Goal: Task Accomplishment & Management: Complete application form

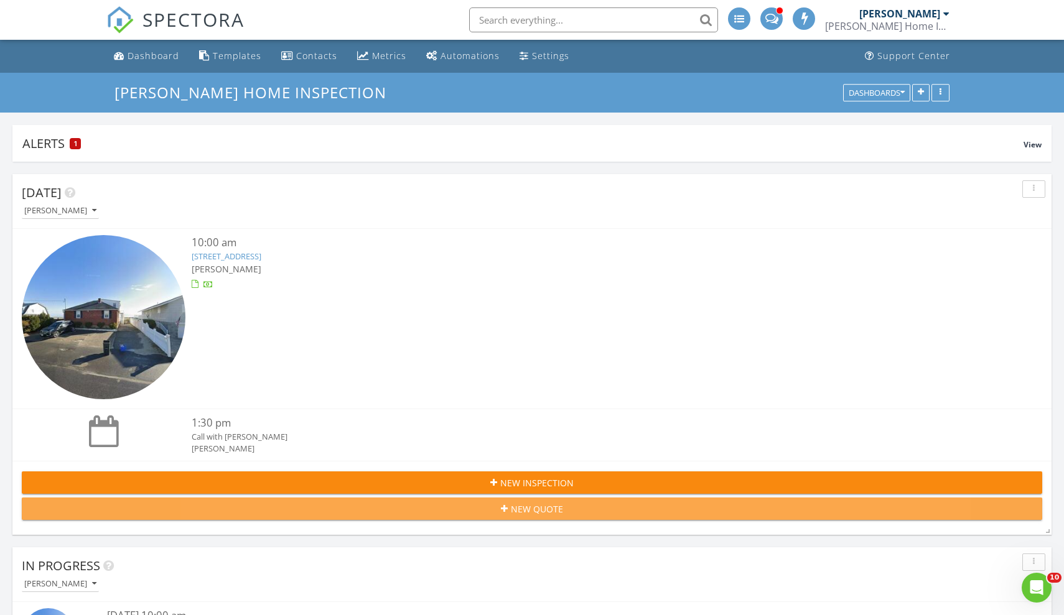
drag, startPoint x: 517, startPoint y: 492, endPoint x: 517, endPoint y: 456, distance: 36.7
click at [517, 456] on div "Today Chris Winters 10:00 am 103 Ocean Dr, Seabrook, NH 03874 Chris Winters 1:3…" at bounding box center [531, 352] width 1039 height 356
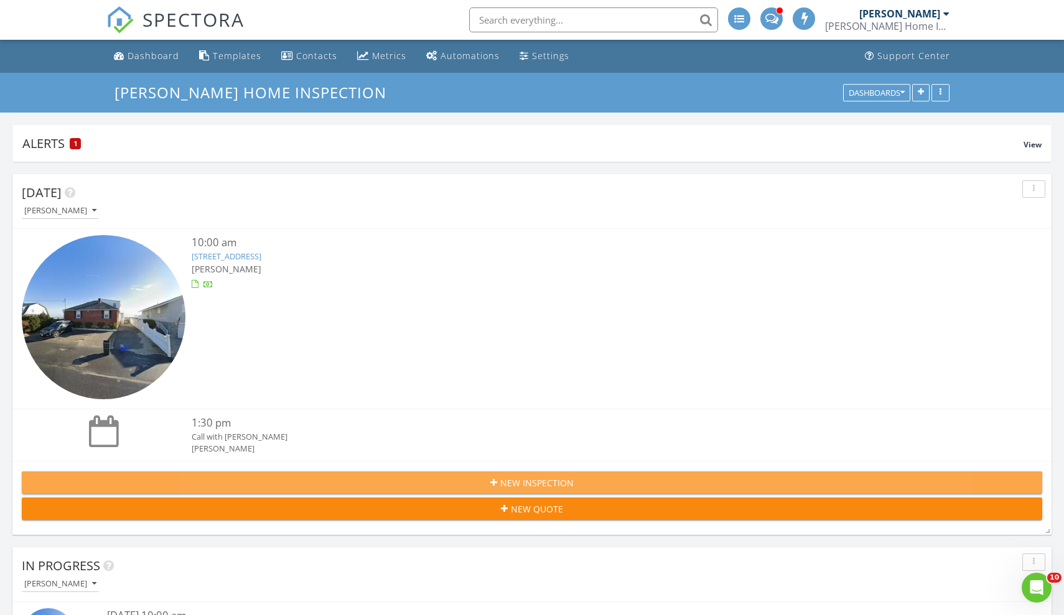
click at [522, 484] on span "New Inspection" at bounding box center [536, 483] width 73 height 13
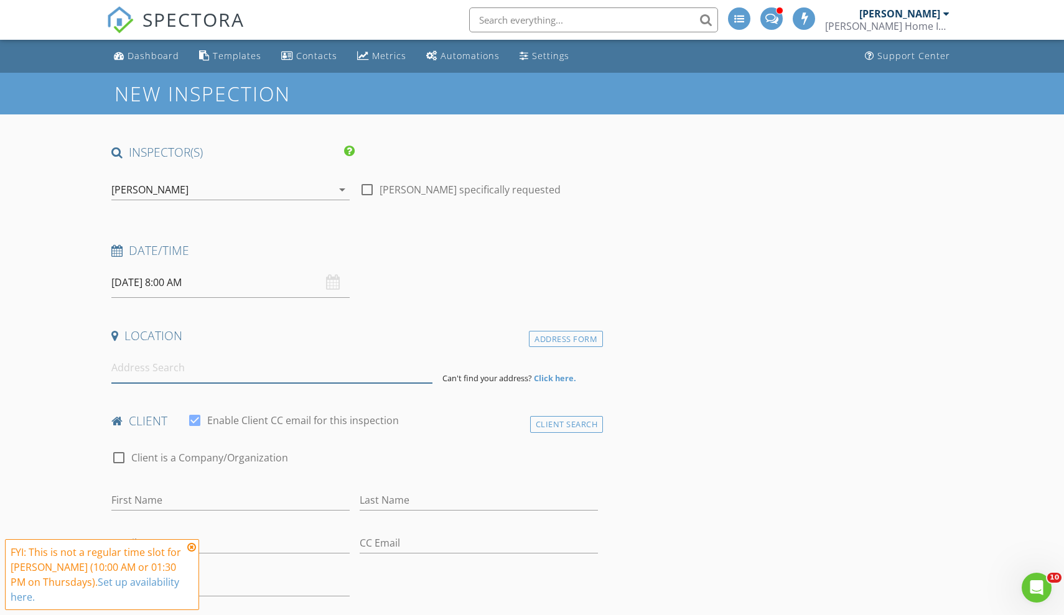
click at [312, 364] on input at bounding box center [271, 368] width 321 height 30
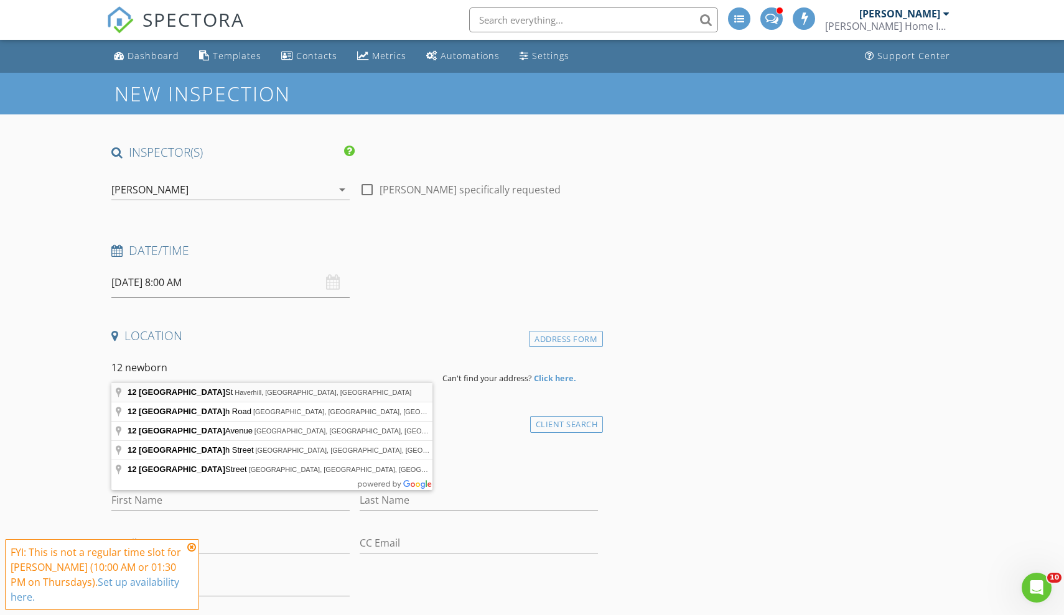
type input "12 Newburg St, Haverhill, MA, USA"
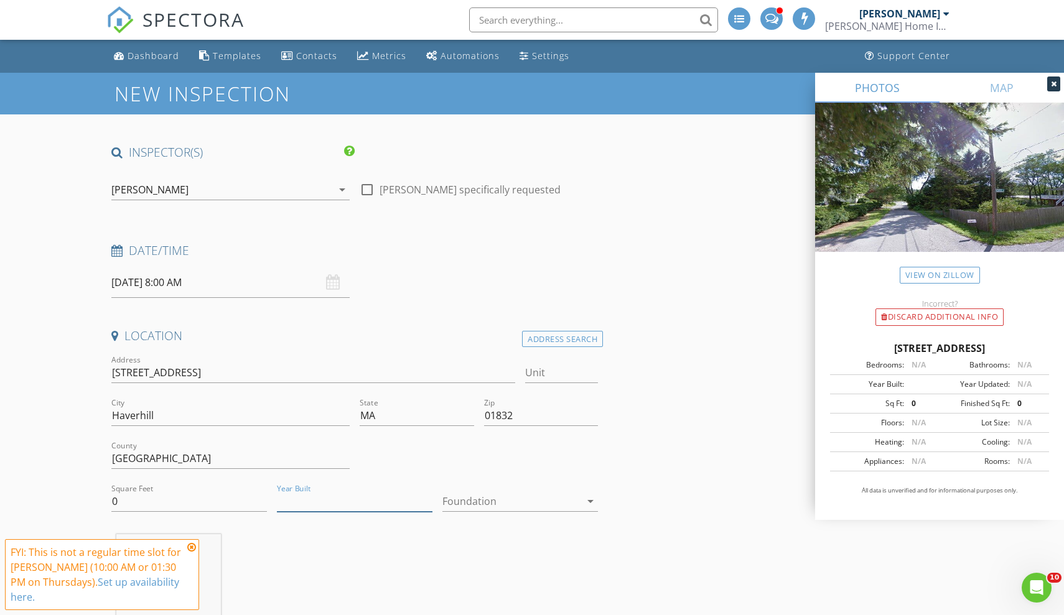
click at [324, 504] on input "Year Built" at bounding box center [355, 502] width 156 height 21
type input "2025"
click at [144, 496] on input "0" at bounding box center [189, 502] width 156 height 21
type input "1445"
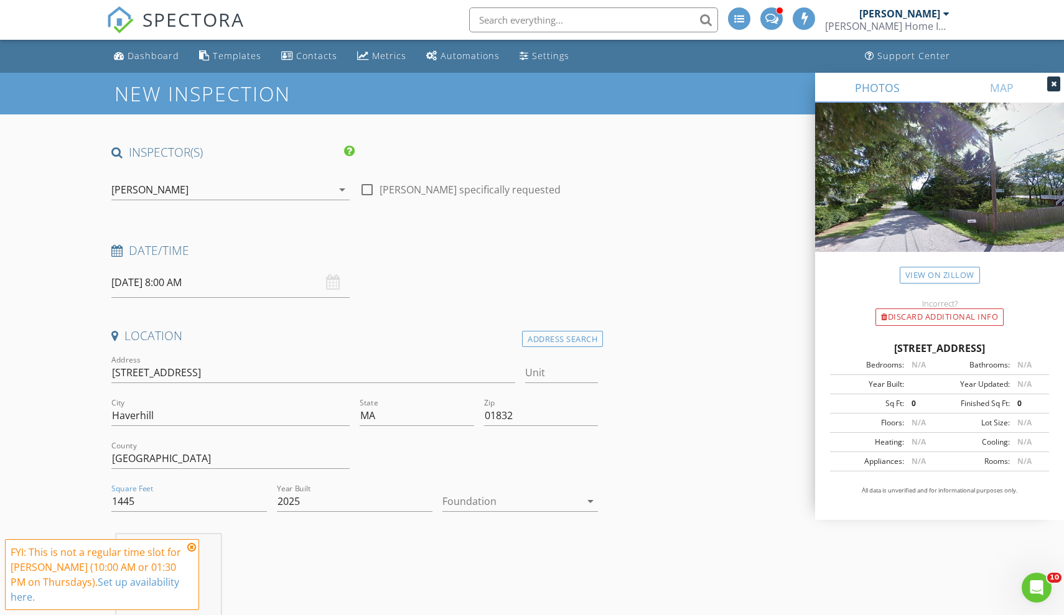
click at [462, 496] on div at bounding box center [511, 502] width 138 height 20
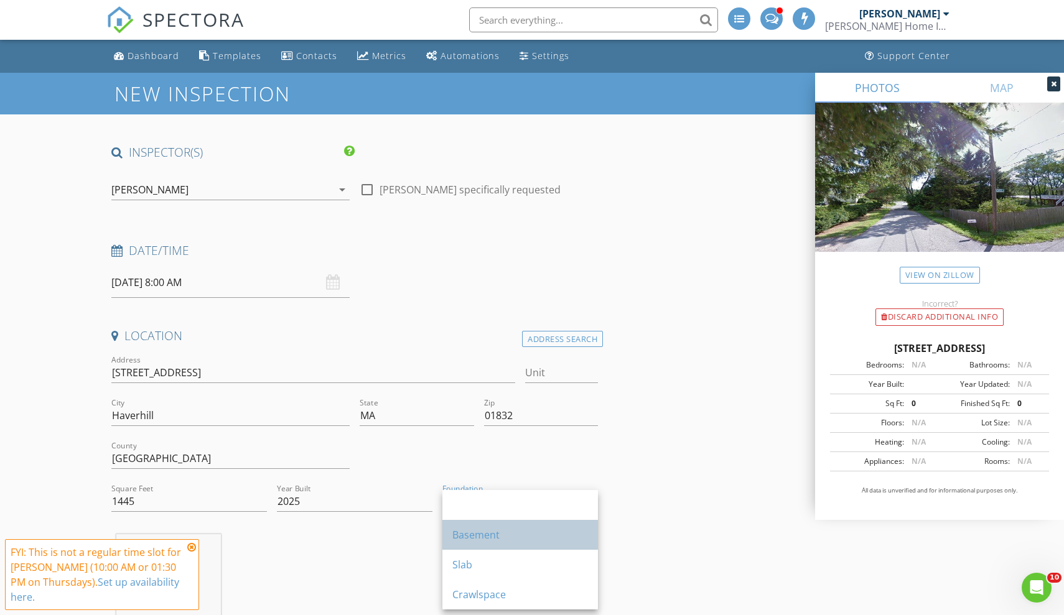
click at [464, 536] on div "Basement" at bounding box center [520, 535] width 136 height 15
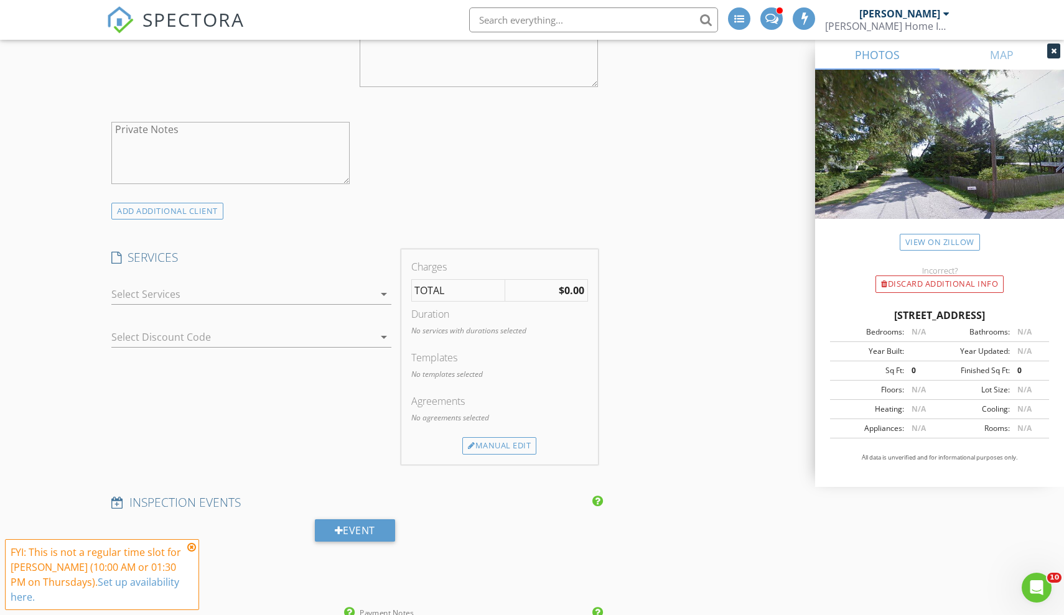
scroll to position [954, 0]
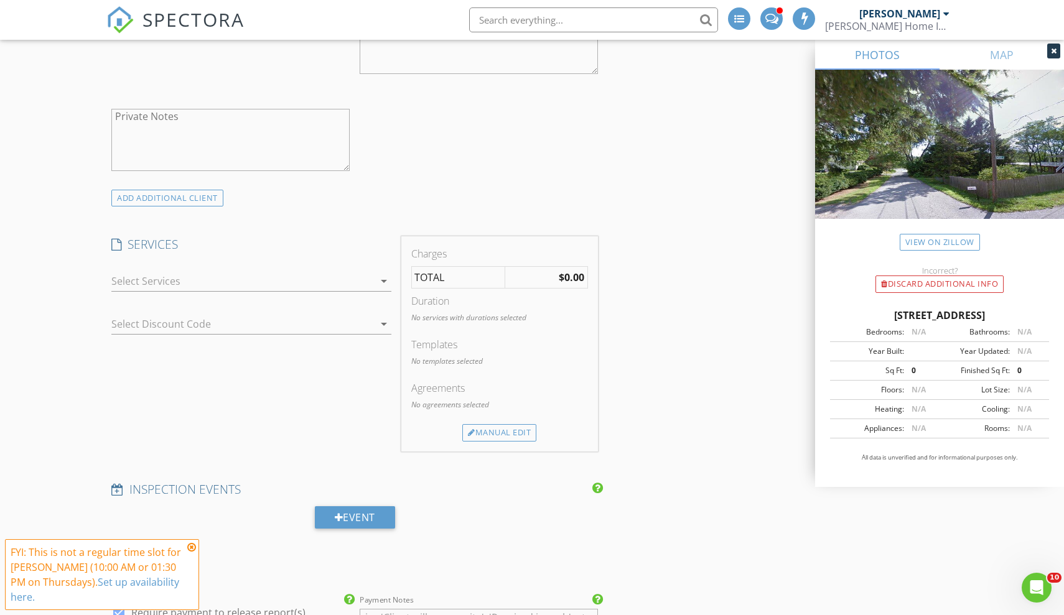
click at [241, 284] on div at bounding box center [242, 281] width 263 height 20
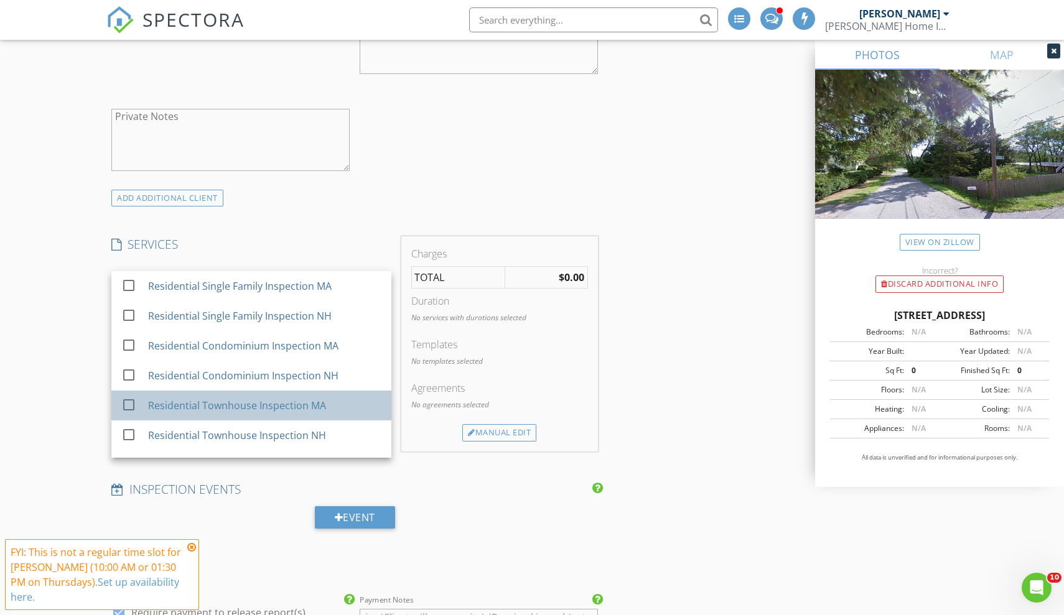
click at [233, 403] on div "Residential Townhouse Inspection MA" at bounding box center [237, 405] width 178 height 15
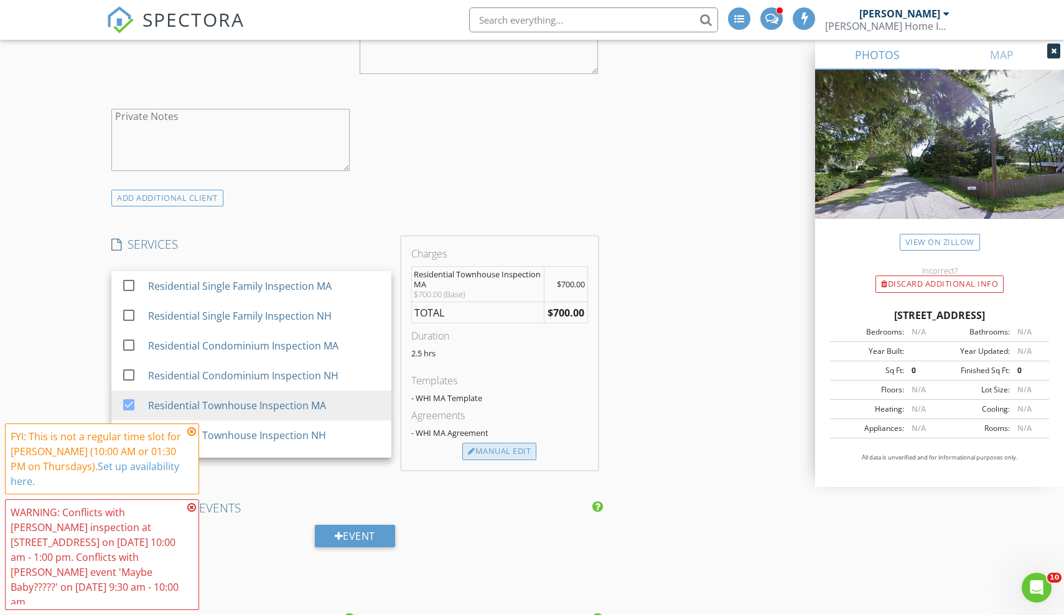
click at [507, 449] on div "Manual Edit" at bounding box center [499, 451] width 74 height 17
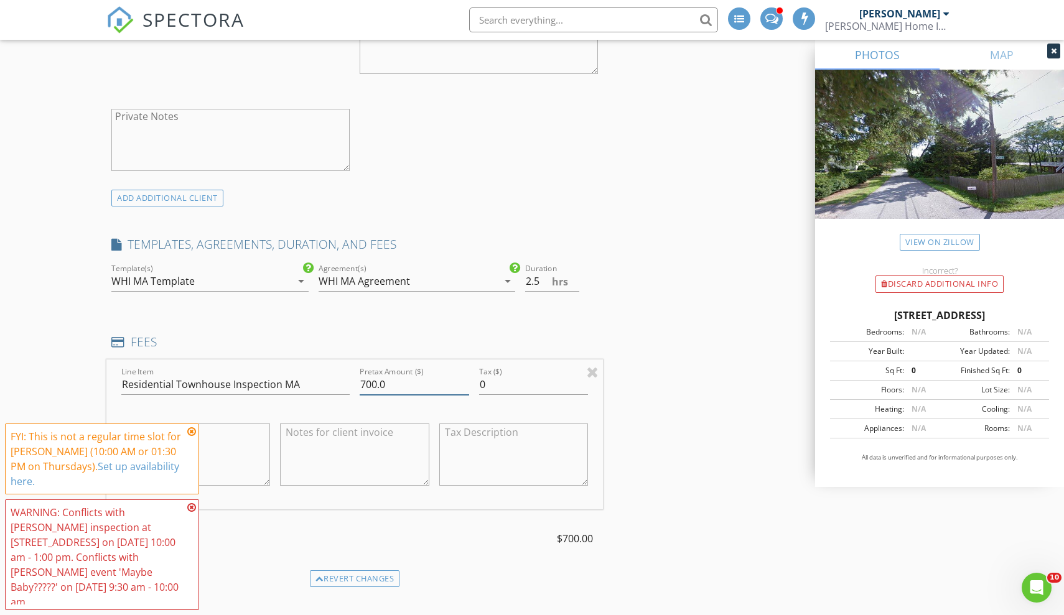
click at [399, 378] on input "700.0" at bounding box center [415, 385] width 110 height 21
click at [725, 330] on div "INSPECTOR(S) check_box Chris Winters PRIMARY check_box_outline_blank Brian Garc…" at bounding box center [531, 481] width 851 height 2583
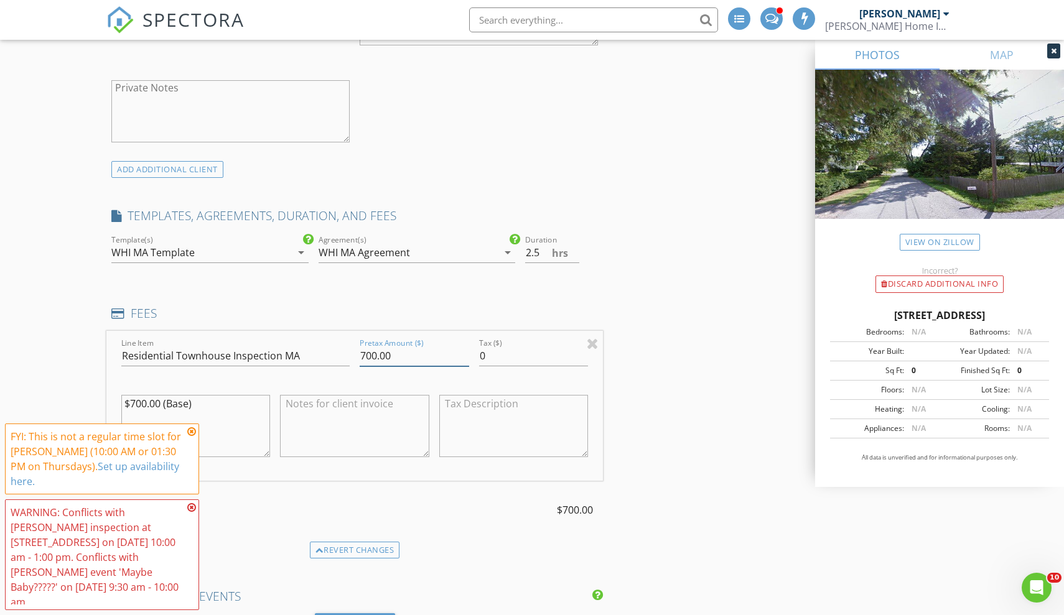
click at [395, 355] on input "700.00" at bounding box center [415, 356] width 110 height 21
type input "720"
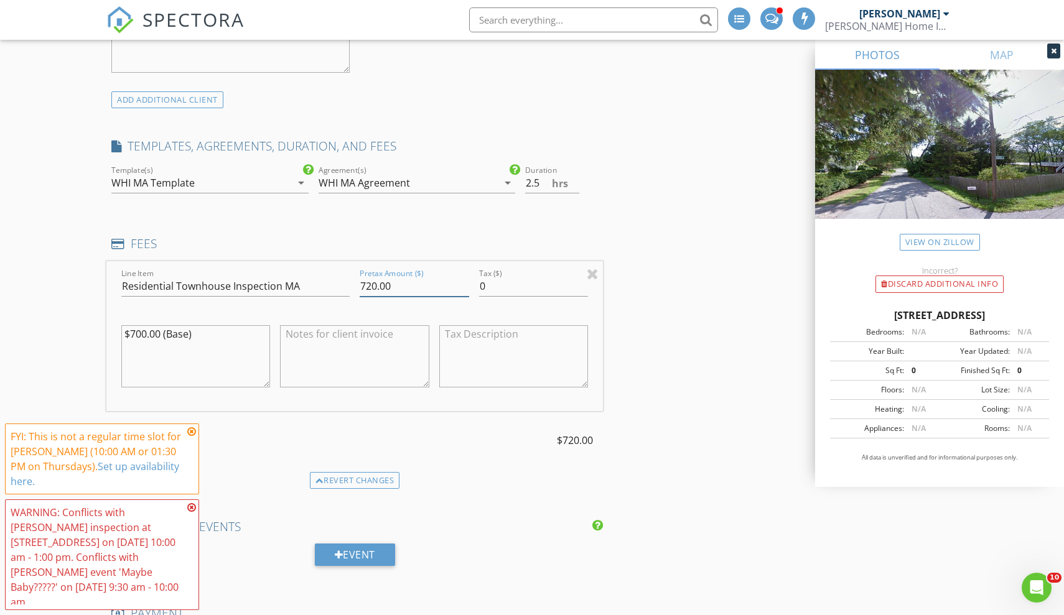
scroll to position [1054, 0]
type input "720.00"
click at [192, 513] on icon at bounding box center [191, 508] width 9 height 10
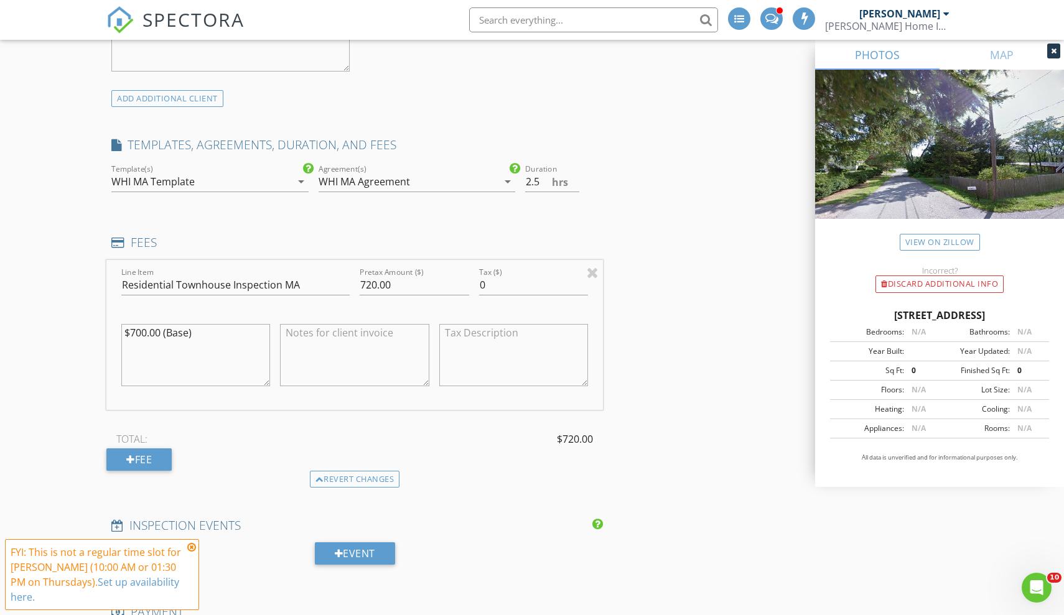
click at [190, 546] on icon at bounding box center [191, 548] width 9 height 10
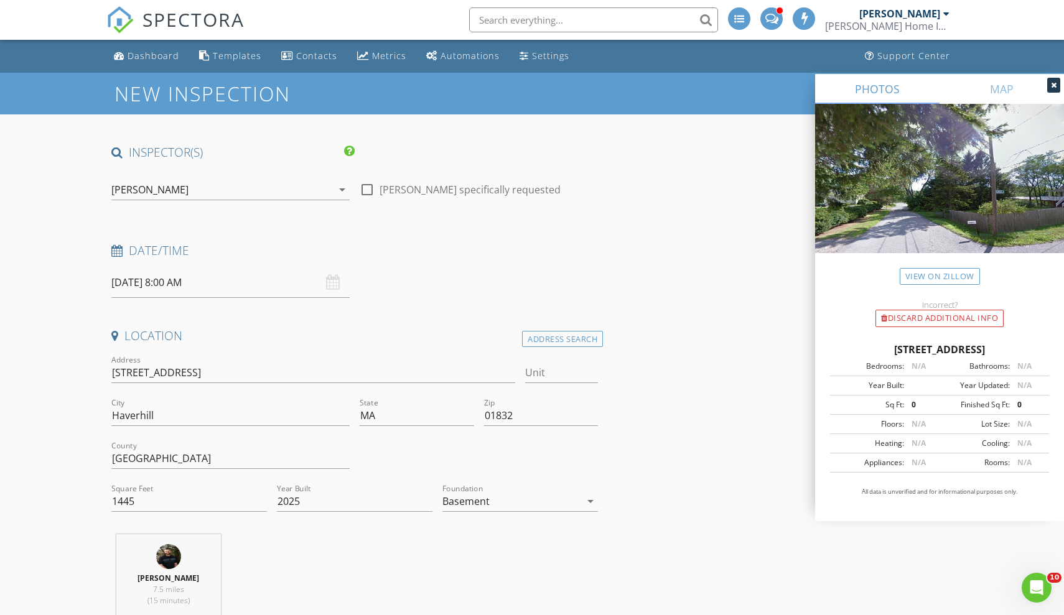
scroll to position [0, 0]
click at [189, 281] on input "08/28/2025 8:00 AM" at bounding box center [230, 283] width 238 height 30
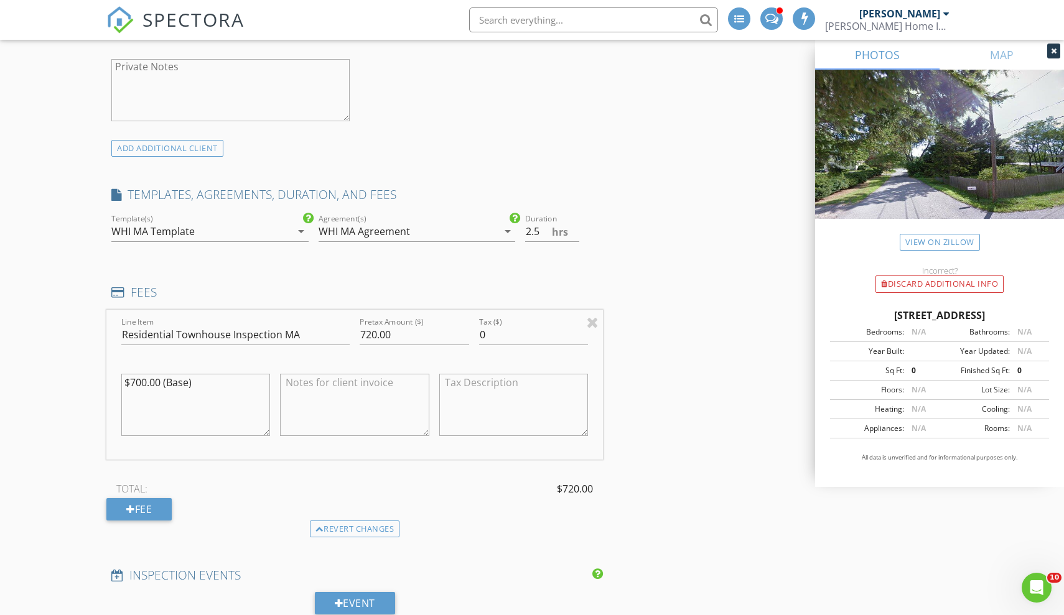
scroll to position [1001, 0]
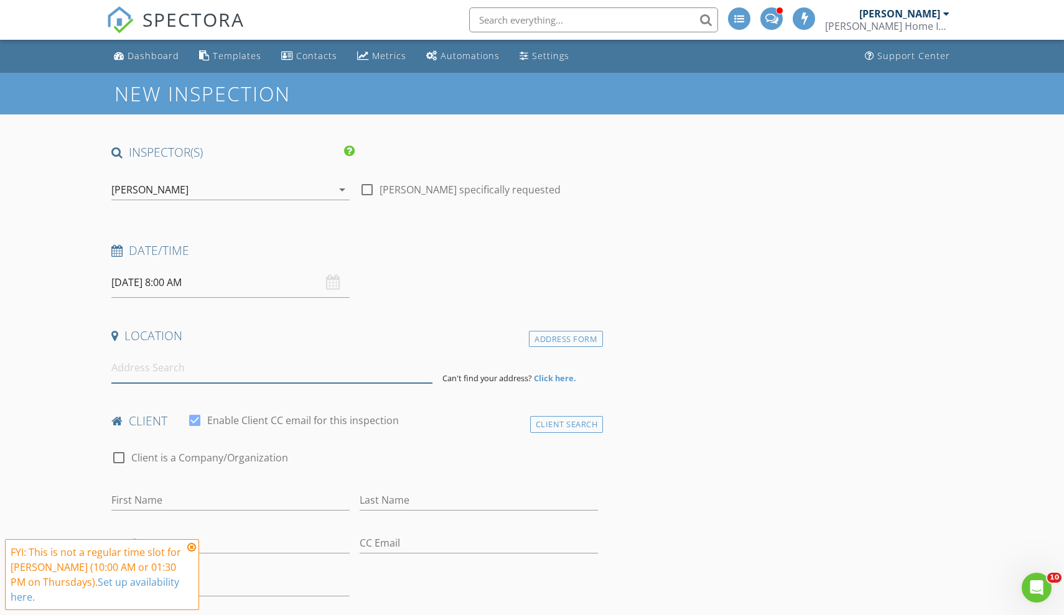
click at [215, 360] on input at bounding box center [271, 368] width 321 height 30
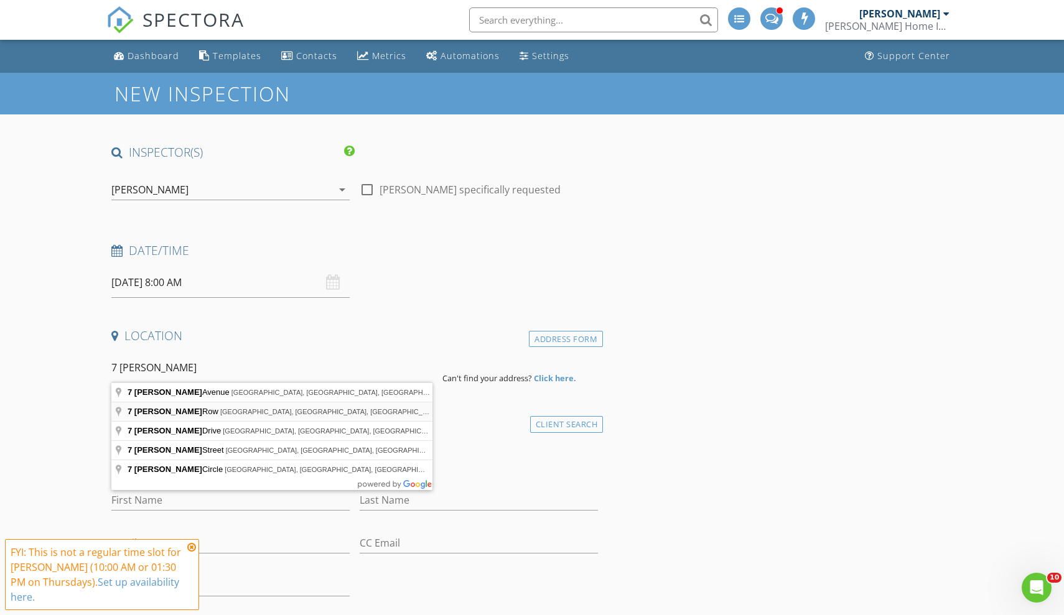
type input "7 Perkins Row, Topsfield, MA, USA"
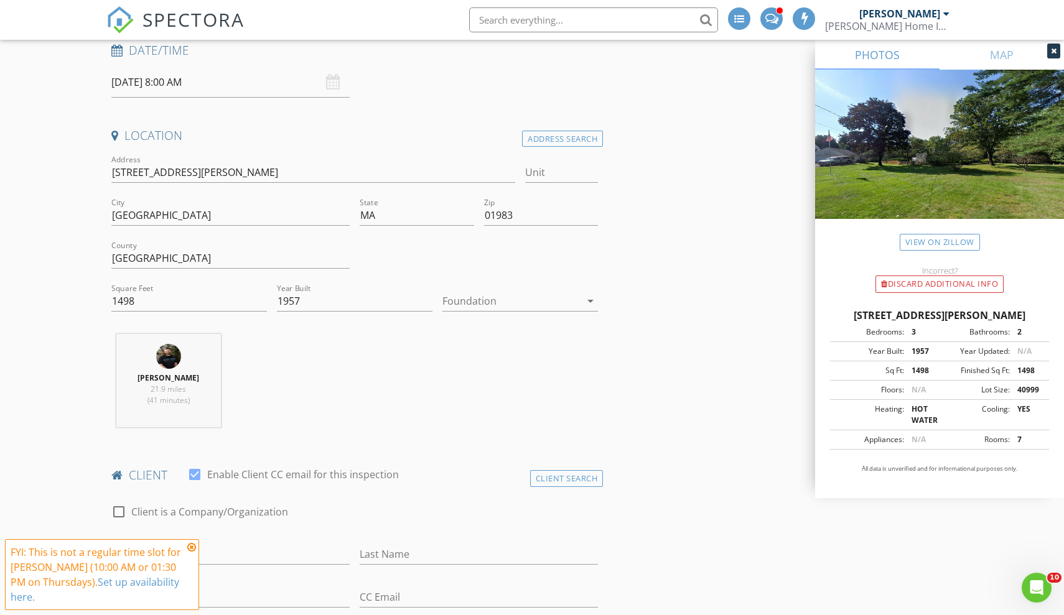
scroll to position [203, 0]
click at [185, 297] on input "1498" at bounding box center [189, 299] width 156 height 21
type input "2098"
click at [513, 293] on div at bounding box center [511, 299] width 138 height 20
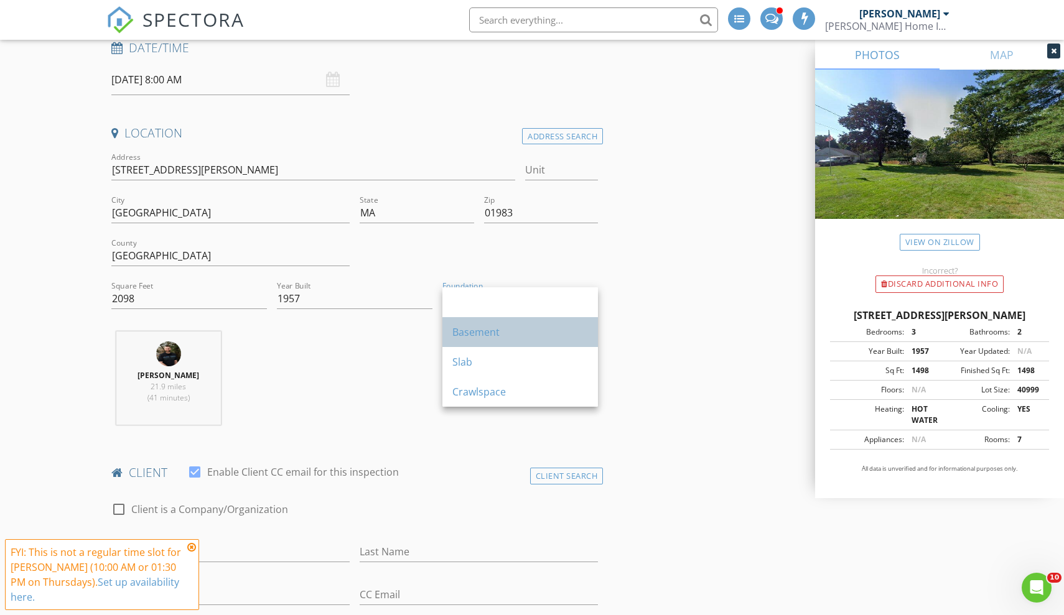
click at [502, 333] on div "Basement" at bounding box center [520, 332] width 136 height 15
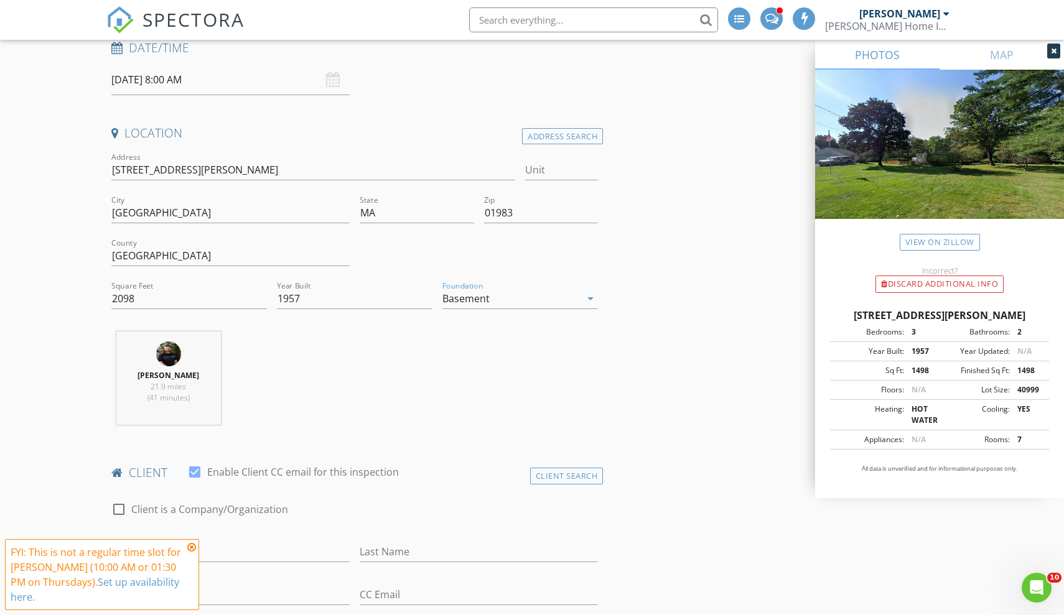
click at [436, 362] on div "Chris Winters 21.9 miles (41 minutes)" at bounding box center [354, 383] width 497 height 103
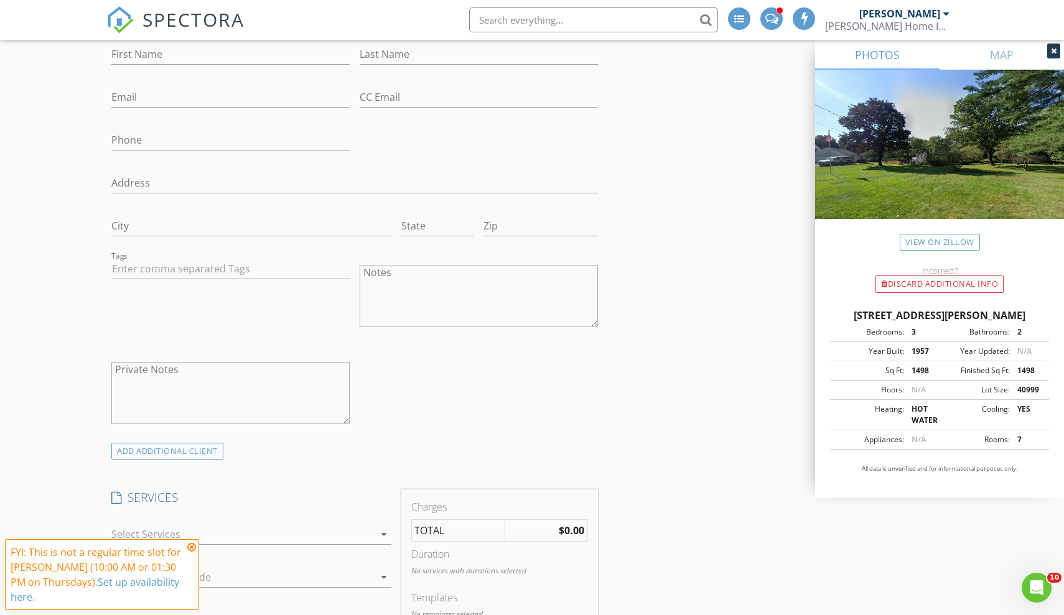
scroll to position [739, 0]
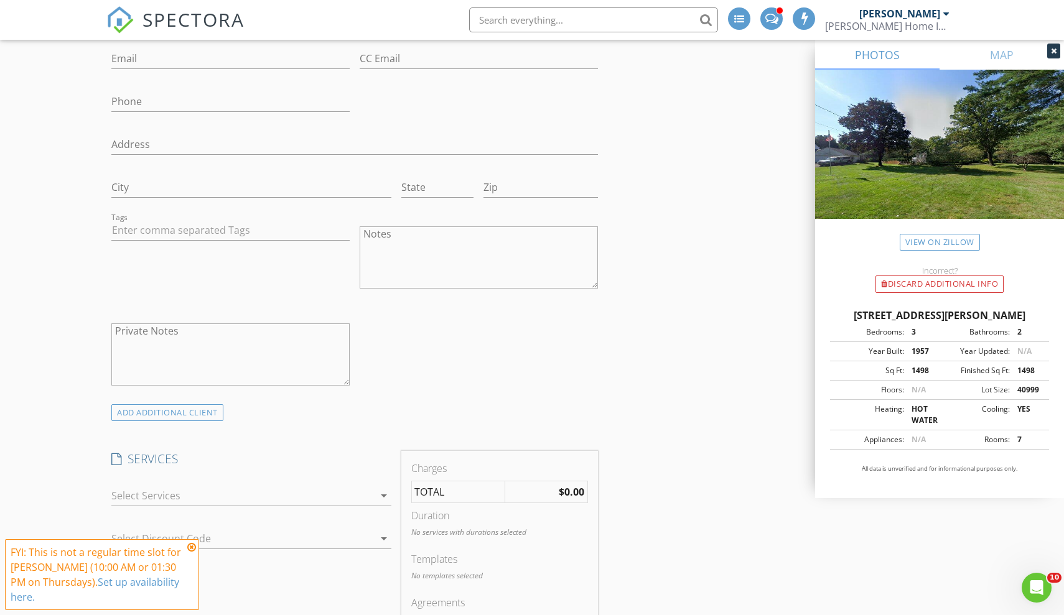
click at [313, 490] on div at bounding box center [242, 496] width 263 height 20
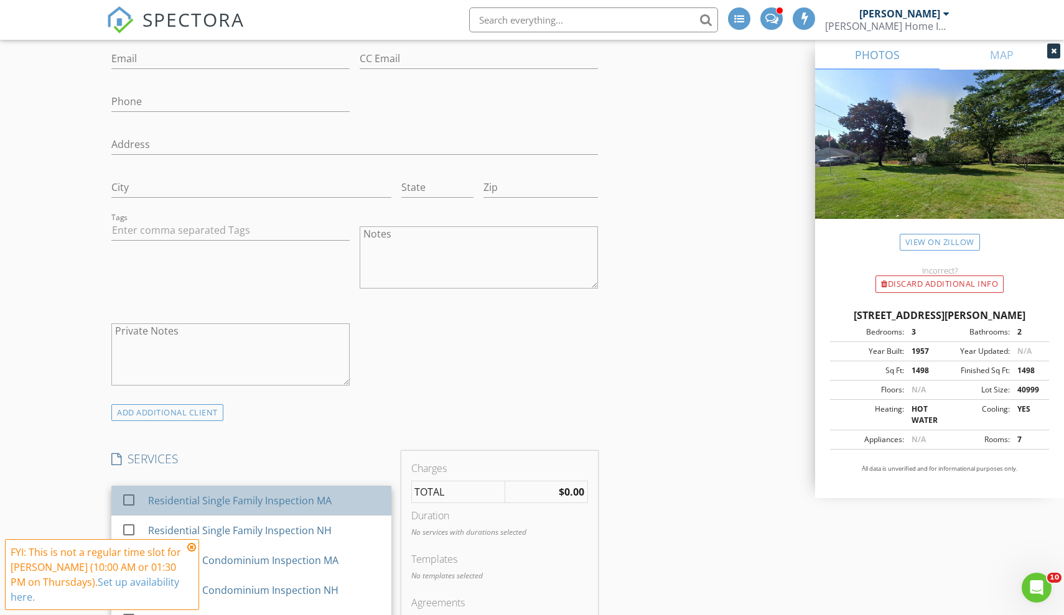
click at [212, 507] on div "Residential Single Family Inspection MA" at bounding box center [240, 500] width 184 height 15
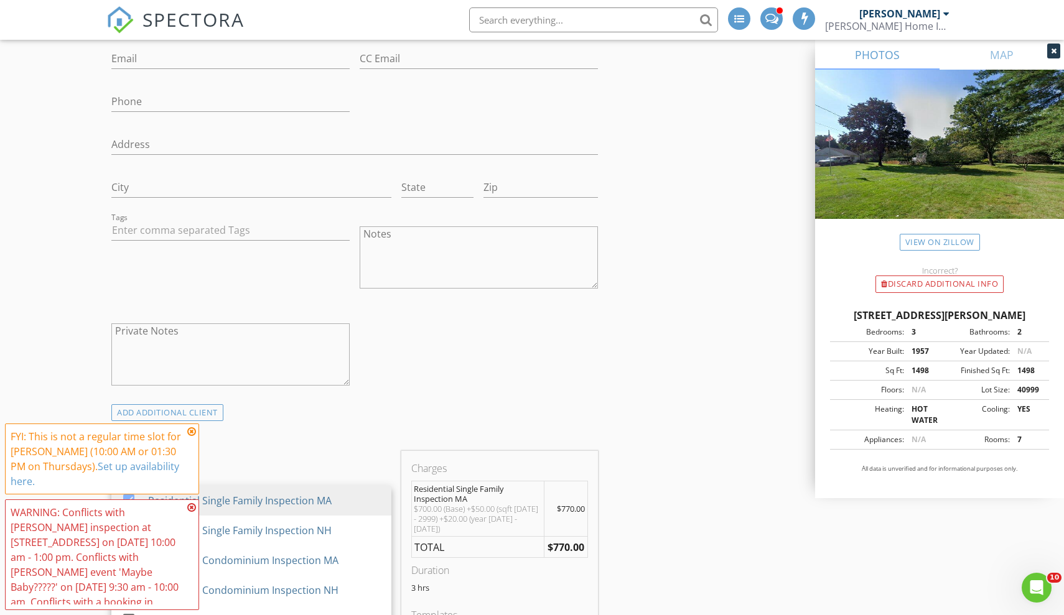
click at [403, 409] on div "ADD ADDITIONAL client" at bounding box center [354, 412] width 497 height 17
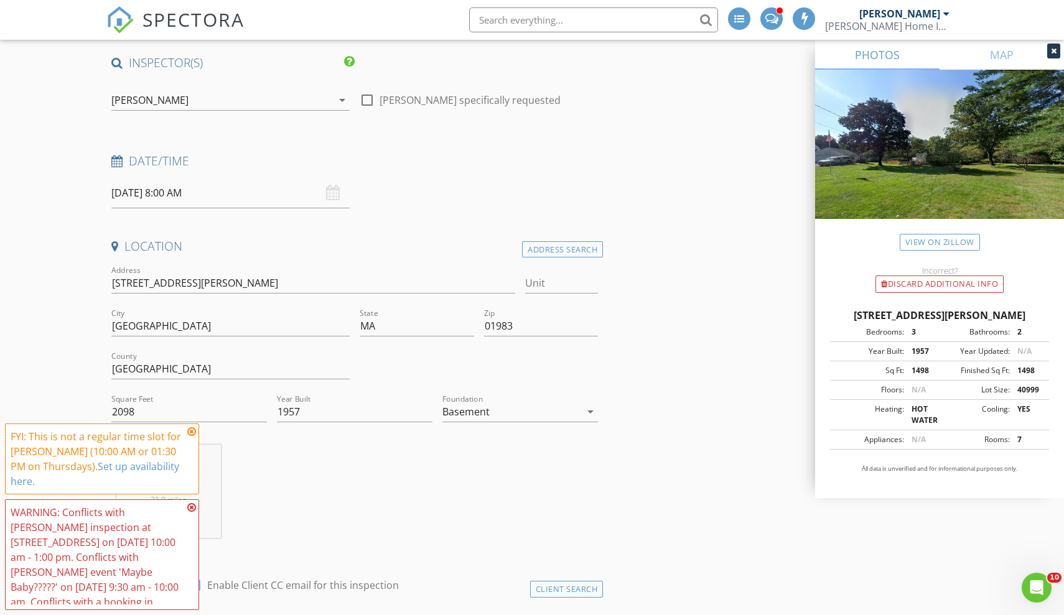
scroll to position [43, 0]
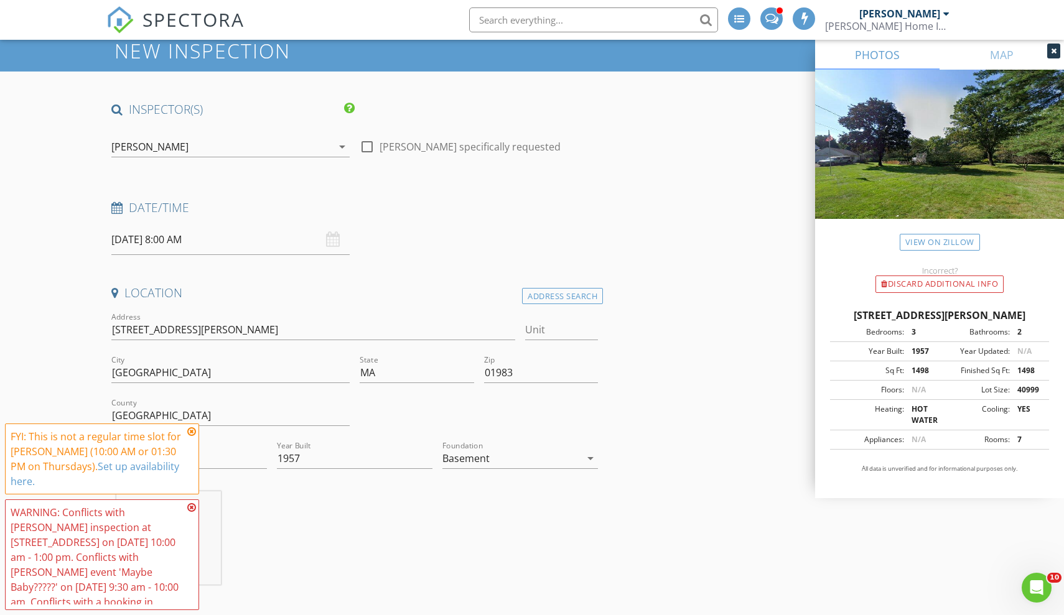
click at [190, 510] on icon at bounding box center [191, 508] width 9 height 10
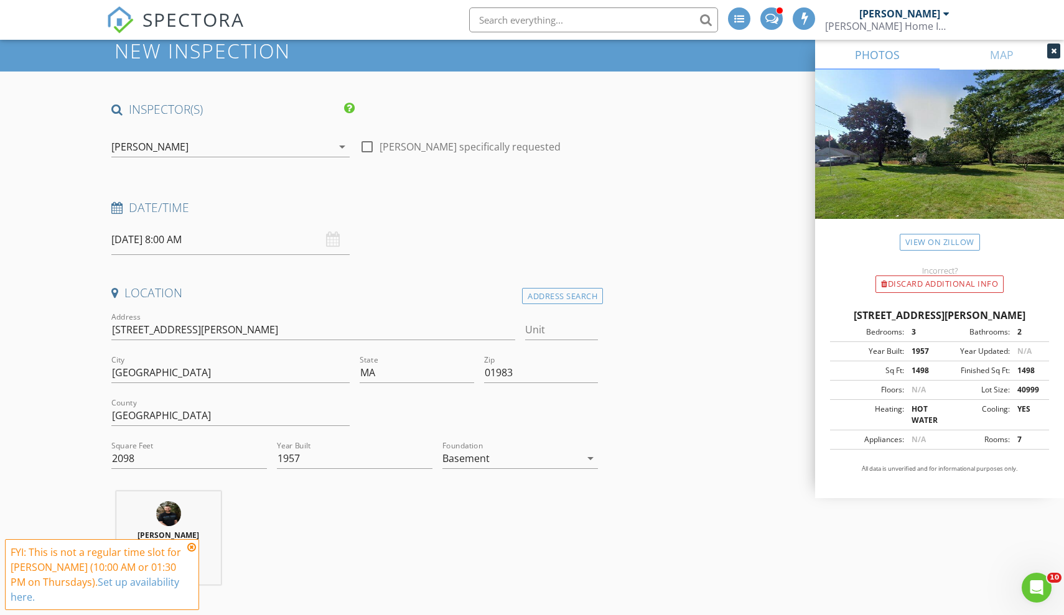
click at [190, 549] on icon at bounding box center [191, 548] width 9 height 10
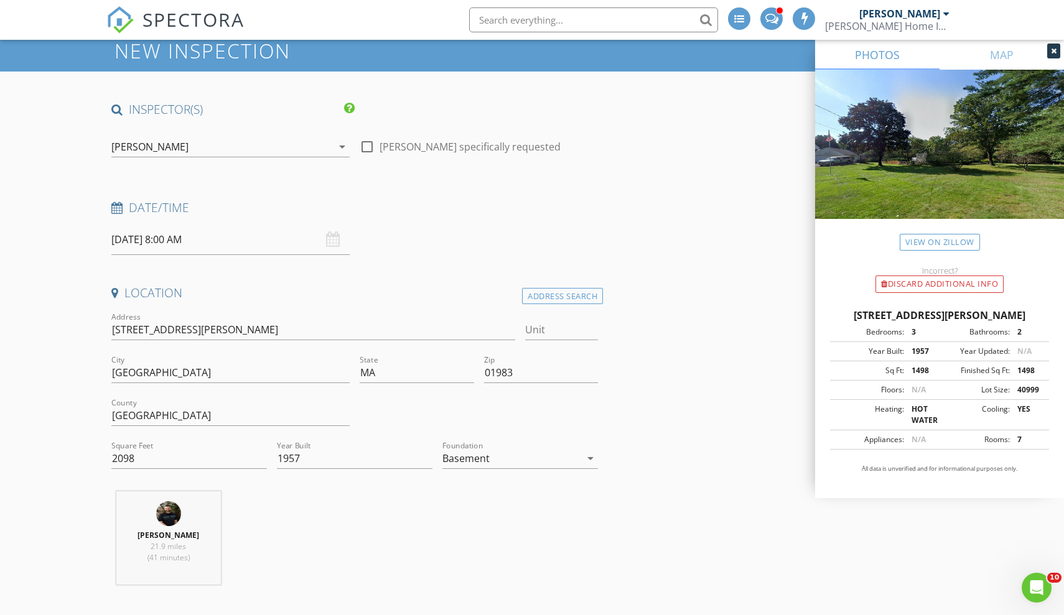
click at [182, 246] on input "08/28/2025 8:00 AM" at bounding box center [230, 240] width 238 height 30
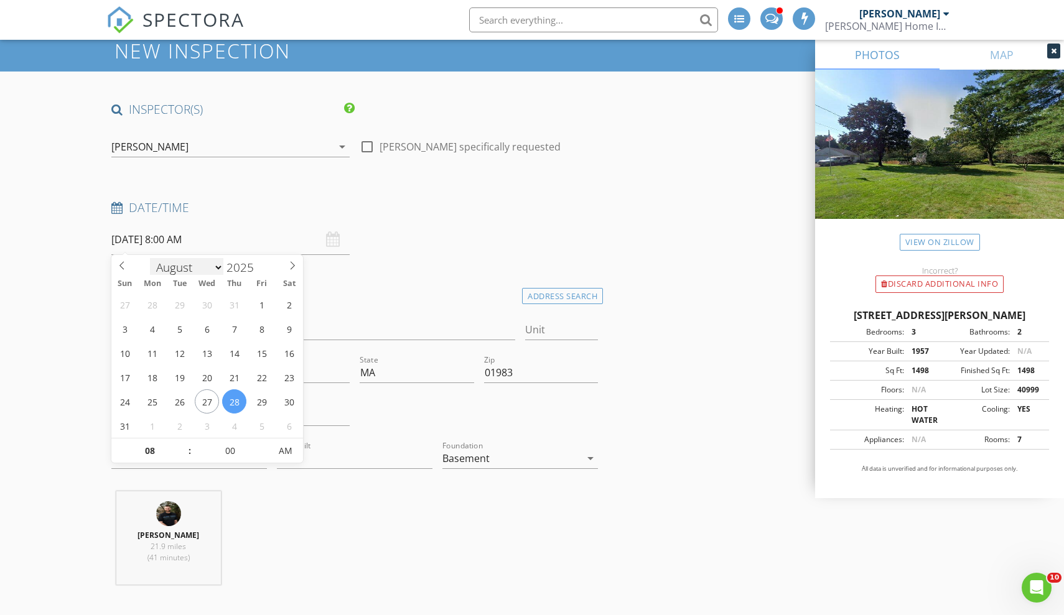
scroll to position [2, 0]
select select "8"
type input "09/08/2025 8:00 AM"
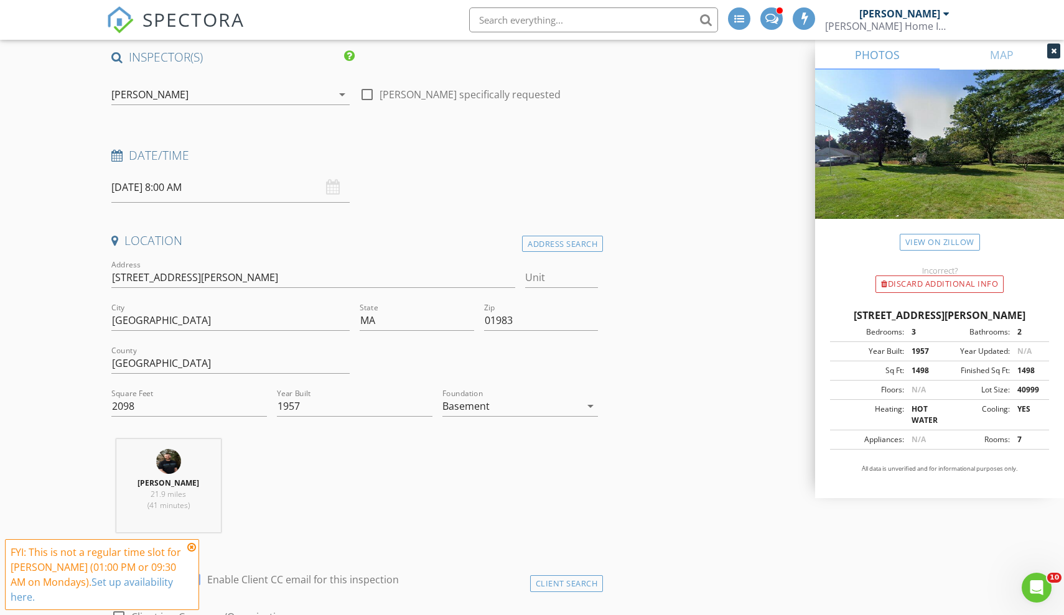
scroll to position [116, 0]
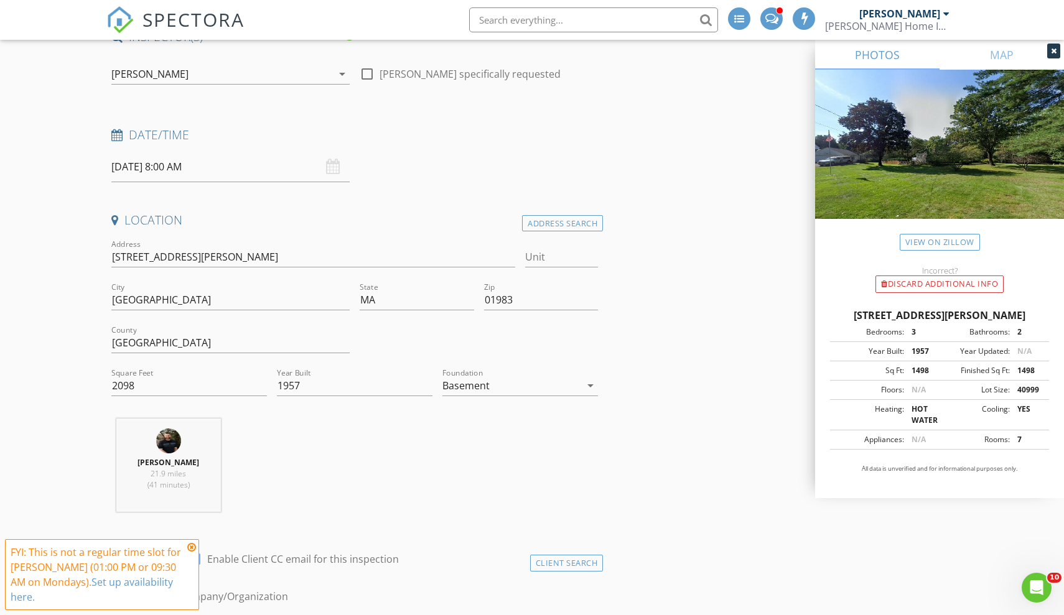
click at [193, 553] on icon at bounding box center [191, 548] width 9 height 10
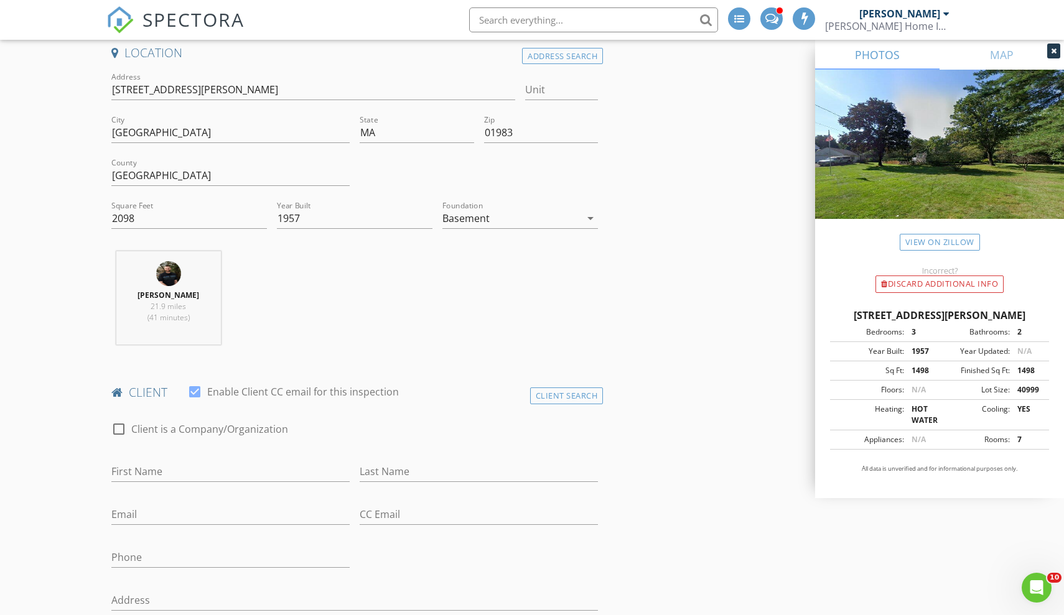
scroll to position [282, 0]
click at [186, 459] on div "First Name" at bounding box center [230, 476] width 238 height 40
type input "[PERSON_NAME]"
type input "[EMAIL_ADDRESS][DOMAIN_NAME]"
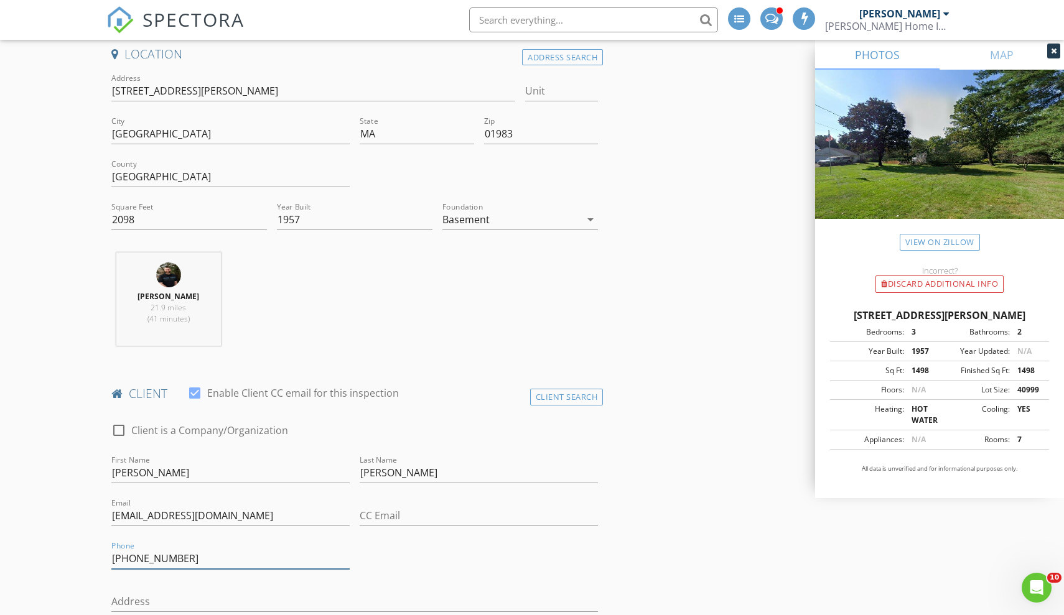
type input "[PHONE_NUMBER]"
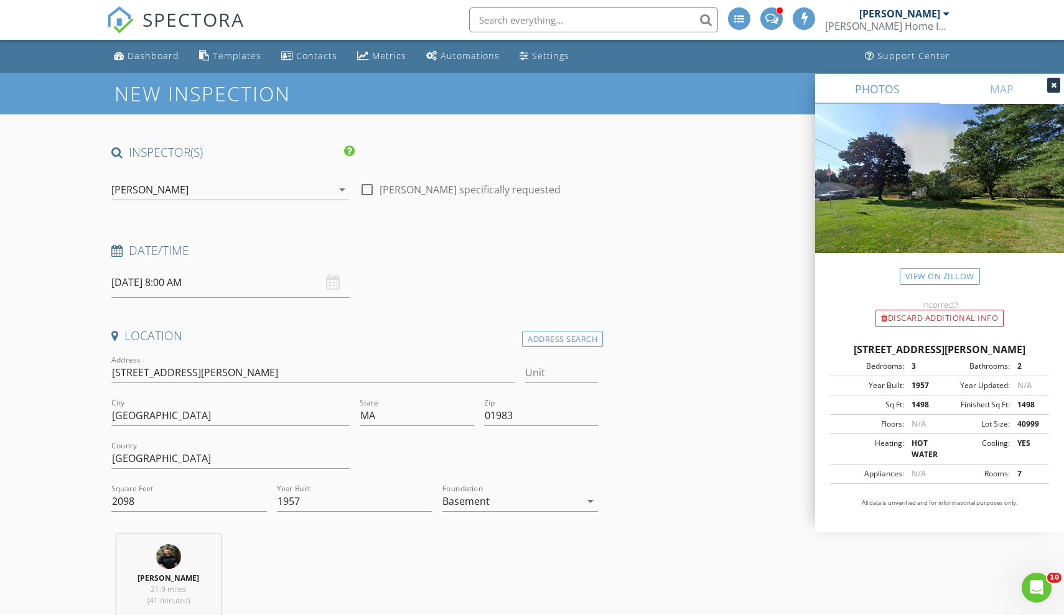
scroll to position [0, 0]
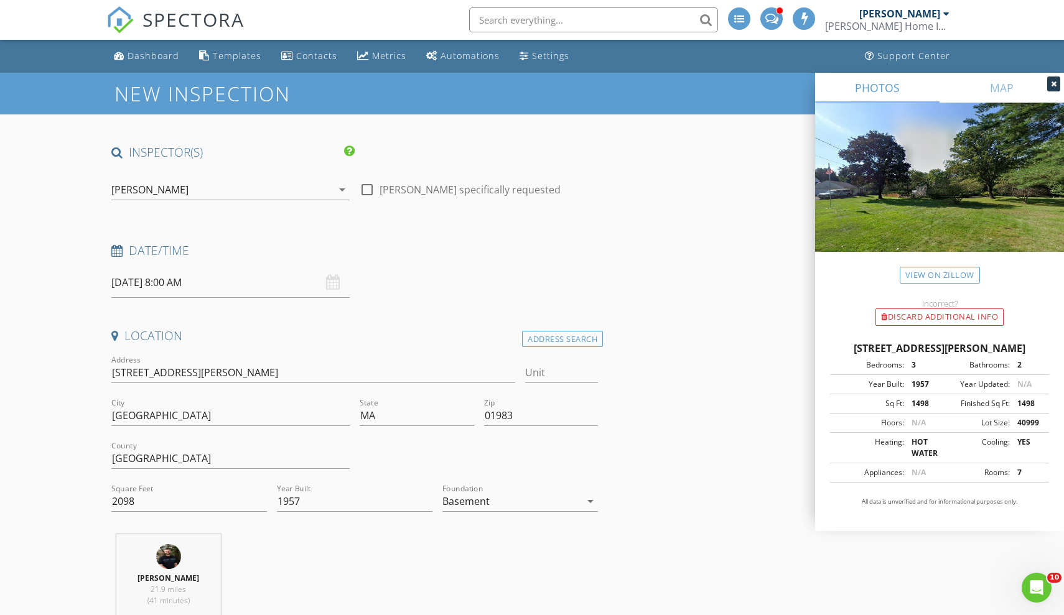
click at [581, 252] on h4 "Date/Time" at bounding box center [354, 251] width 487 height 16
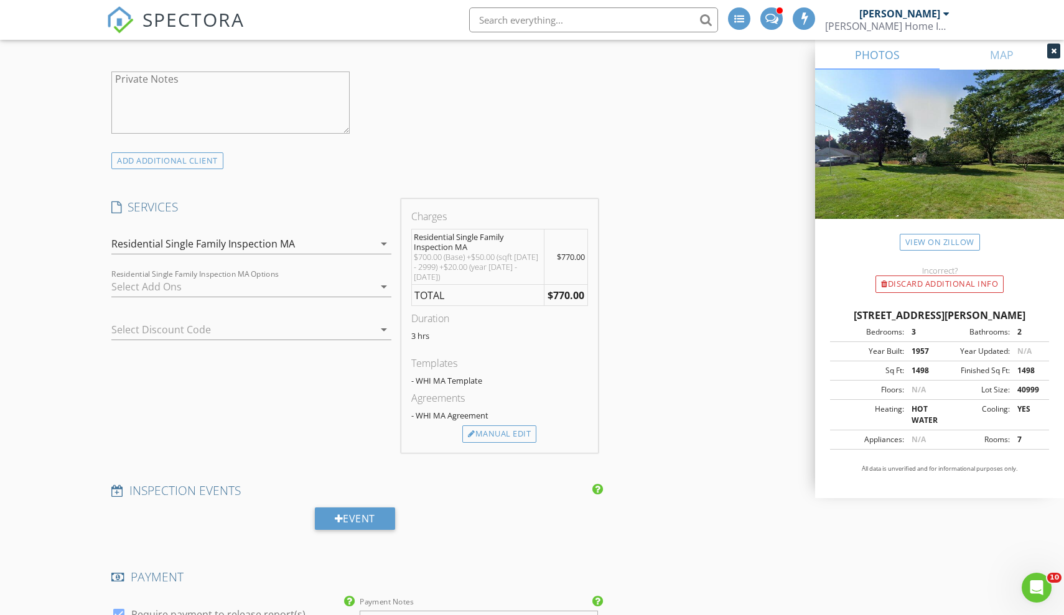
scroll to position [999, 0]
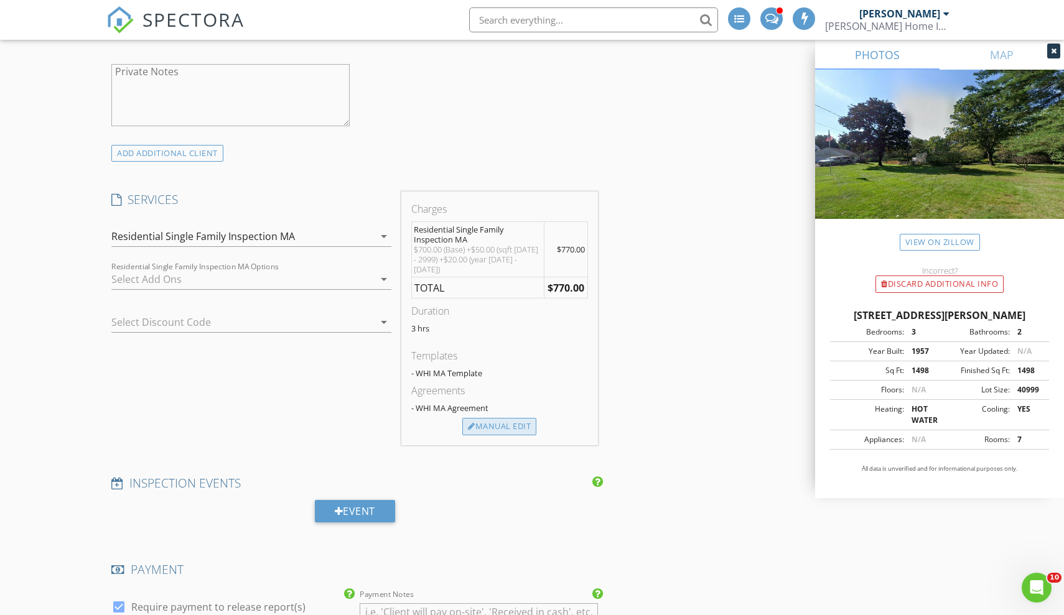
click at [509, 419] on div "Manual Edit" at bounding box center [499, 426] width 74 height 17
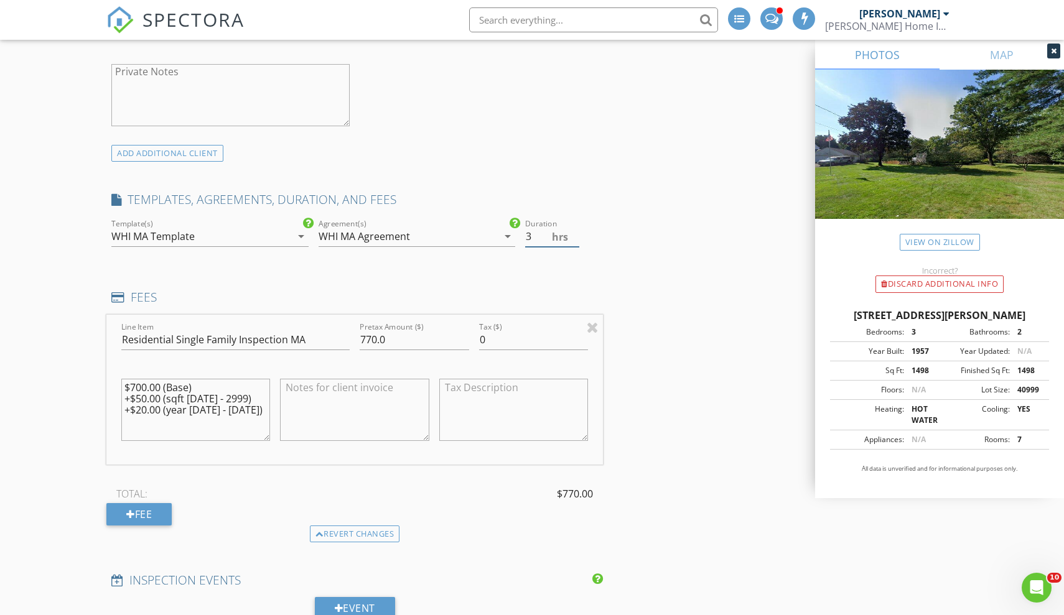
click at [545, 240] on input "3" at bounding box center [552, 237] width 54 height 21
type input "2"
click at [736, 418] on div "INSPECTOR(S) check_box Chris Winters PRIMARY check_box_outline_blank Brian Garc…" at bounding box center [531, 437] width 851 height 2583
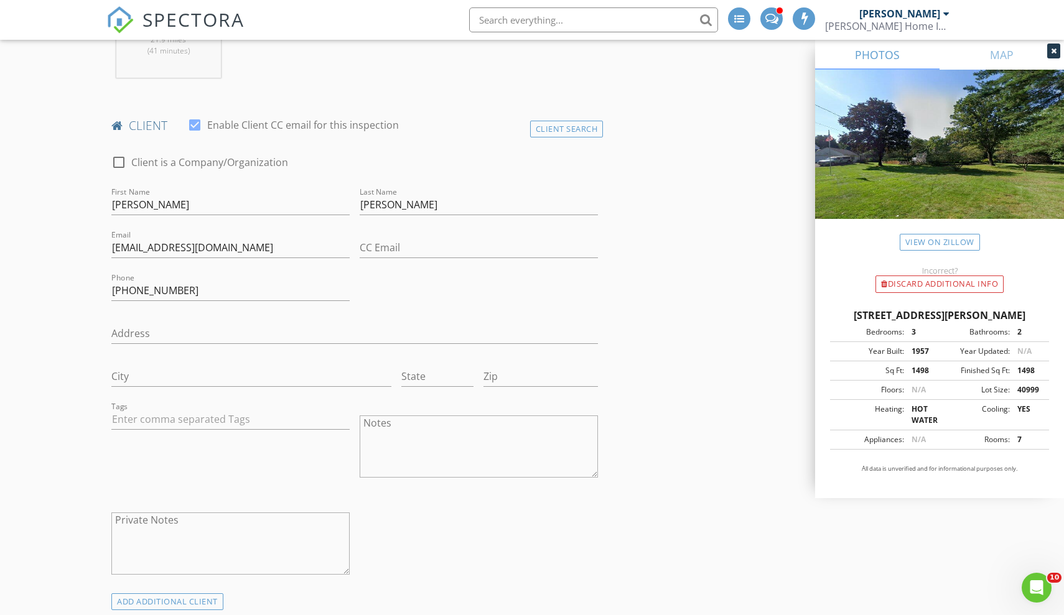
scroll to position [547, 0]
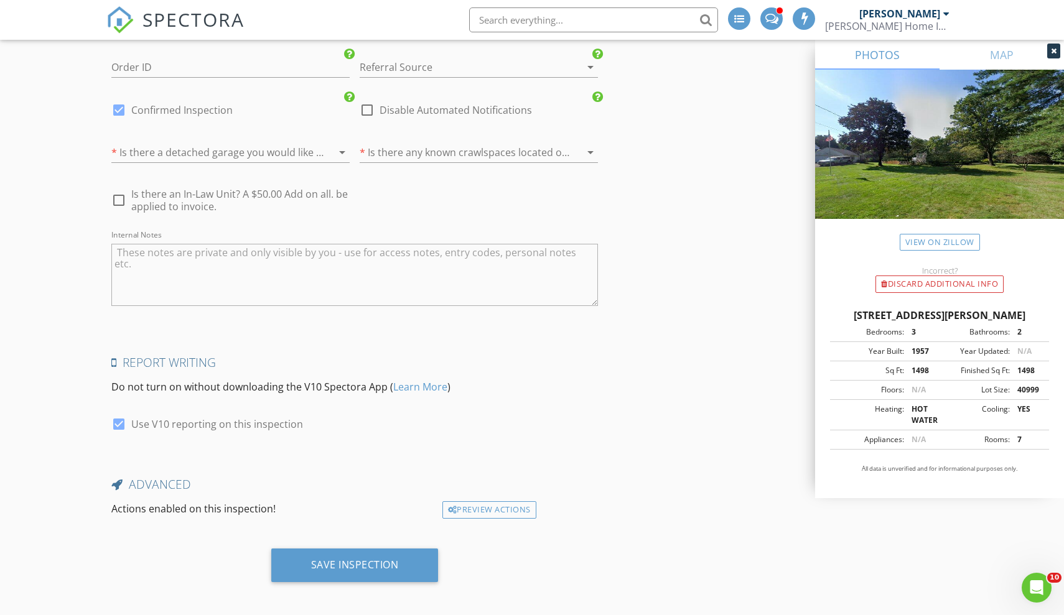
scroll to position [2134, 0]
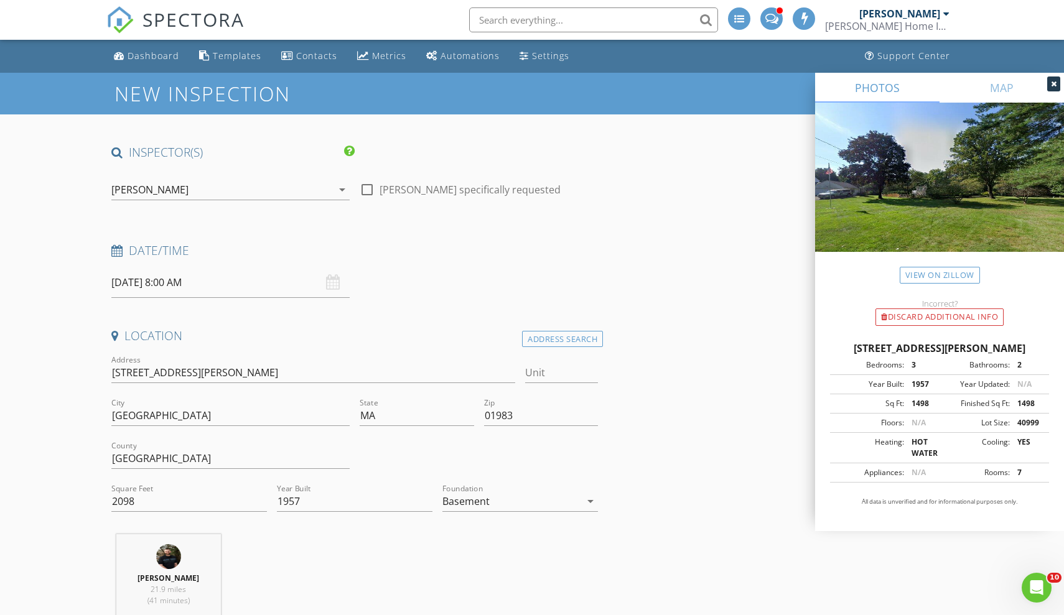
scroll to position [0, 0]
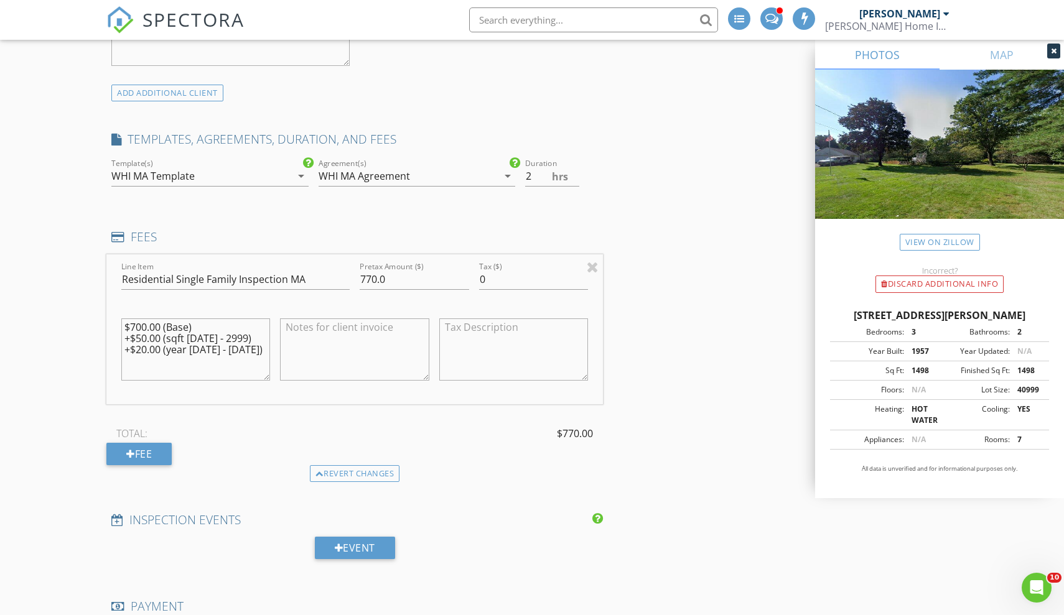
scroll to position [1058, 0]
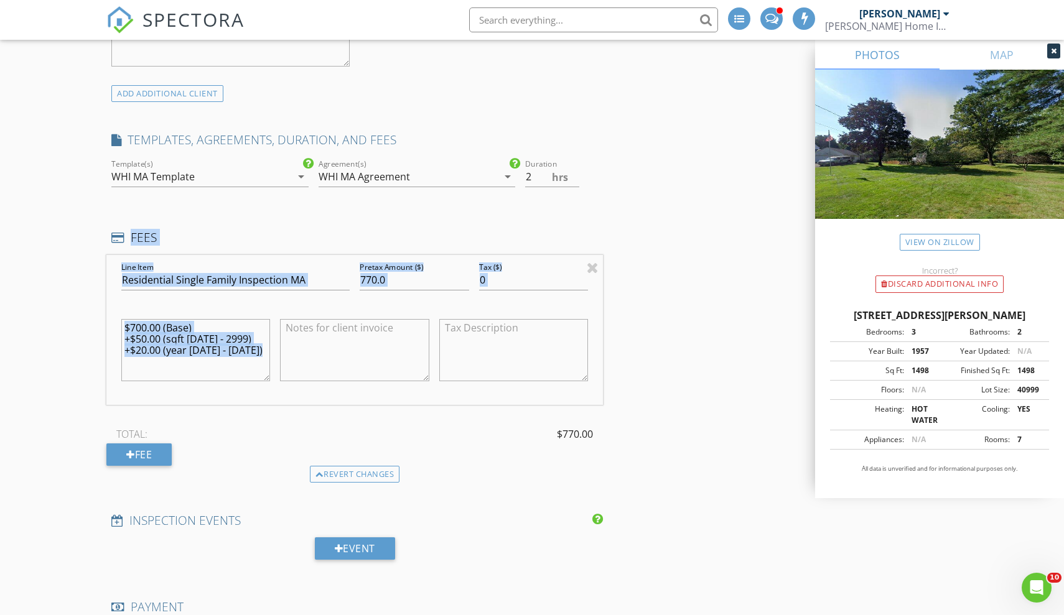
drag, startPoint x: 418, startPoint y: 301, endPoint x: 346, endPoint y: 208, distance: 116.6
click at [346, 208] on div "INSPECTOR(S) check_box Chris Winters PRIMARY check_box_outline_blank Brian Garc…" at bounding box center [354, 341] width 497 height 2510
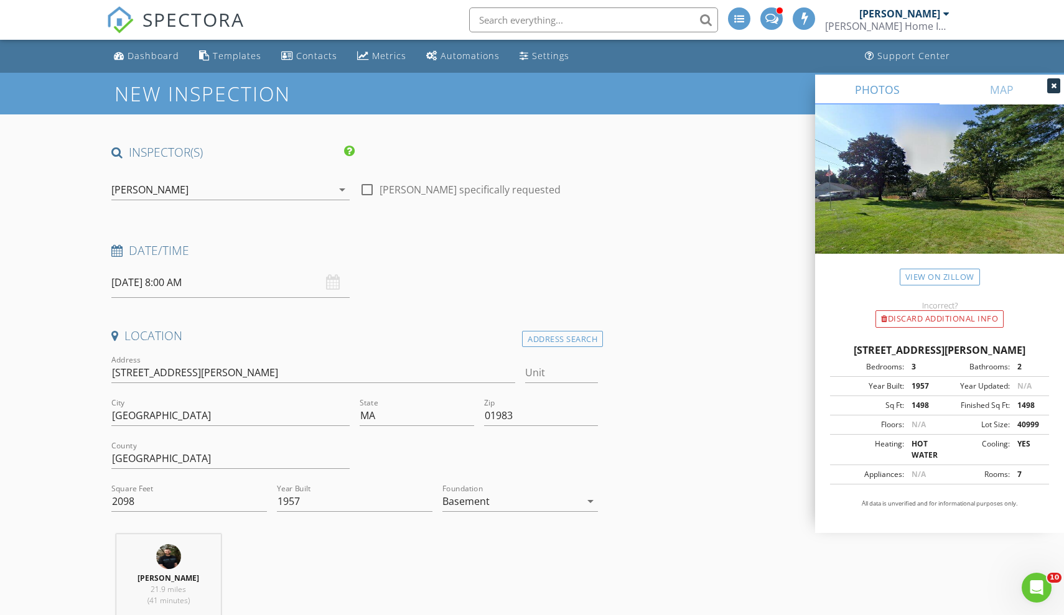
scroll to position [0, 0]
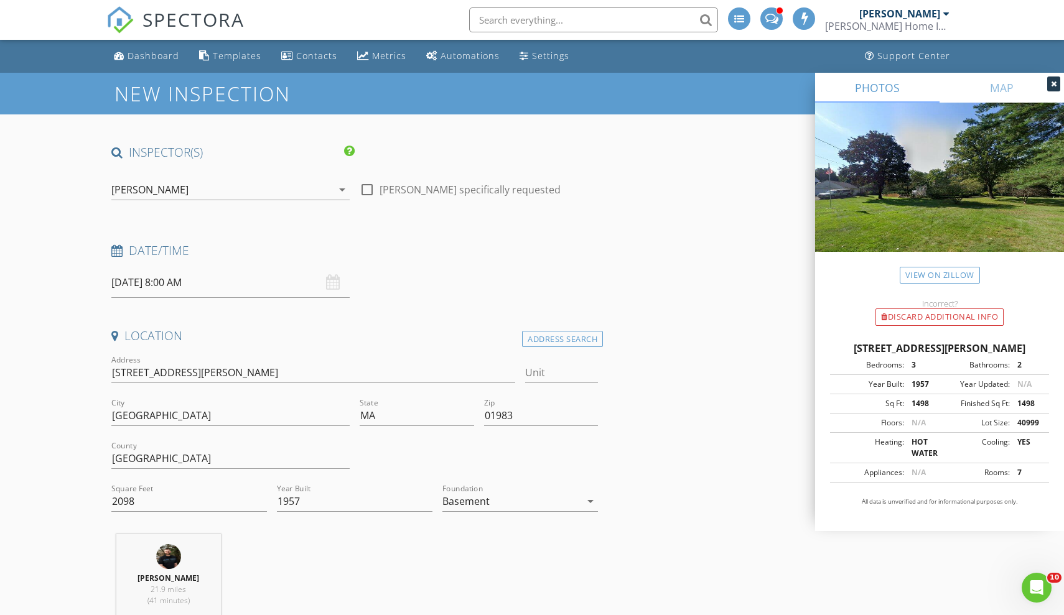
click at [182, 280] on input "09/08/2025 8:00 AM" at bounding box center [230, 283] width 238 height 30
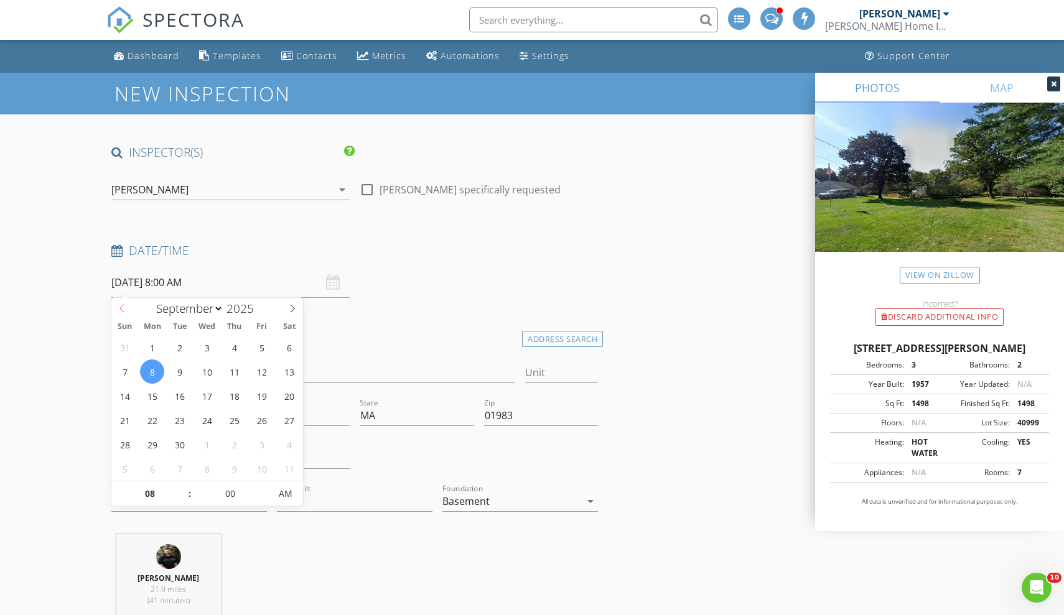
select select "7"
click at [122, 310] on icon at bounding box center [122, 308] width 9 height 9
type input "08/29/2025 8:00 AM"
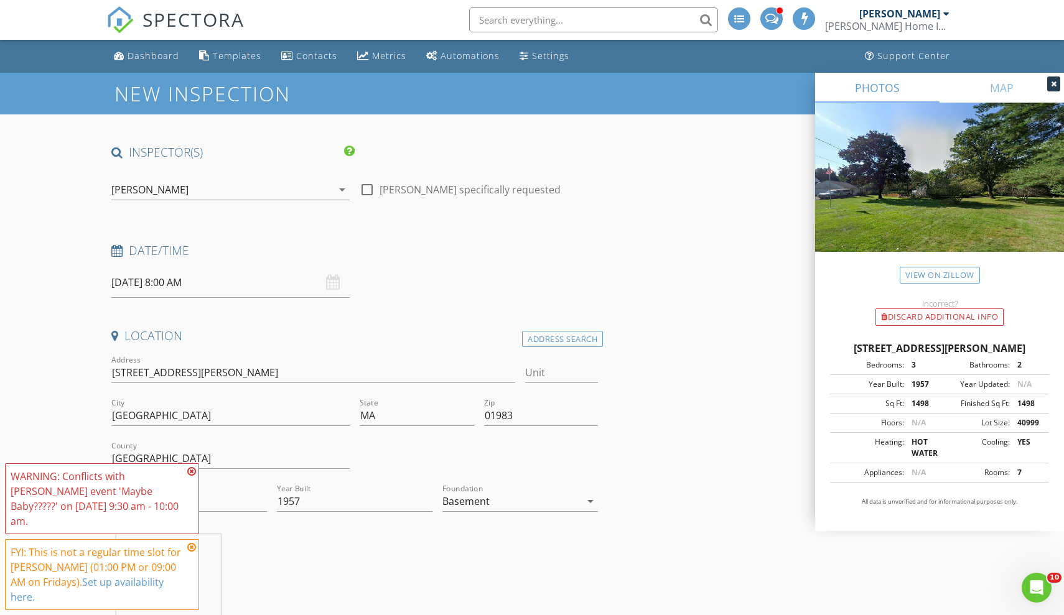
click at [192, 508] on div "WARNING: Conflicts with Chris Winters's event 'Maybe Baby?????' on 08/25/2025 9…" at bounding box center [102, 499] width 183 height 60
click at [192, 477] on icon at bounding box center [191, 472] width 9 height 10
click at [192, 553] on icon at bounding box center [191, 548] width 9 height 10
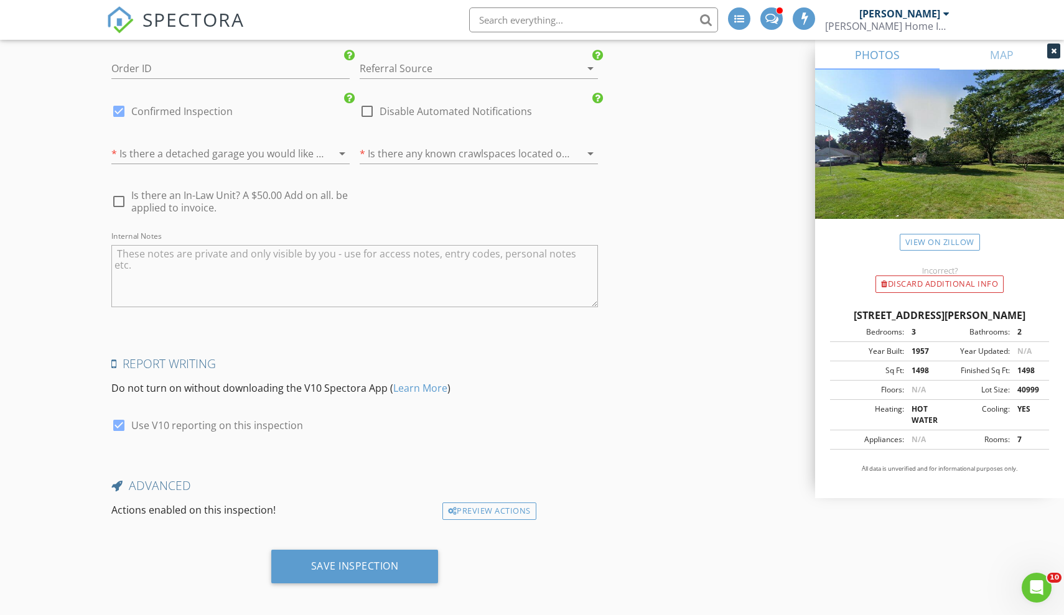
scroll to position [2134, 0]
click at [112, 101] on div at bounding box center [118, 111] width 21 height 21
checkbox input "false"
checkbox input "true"
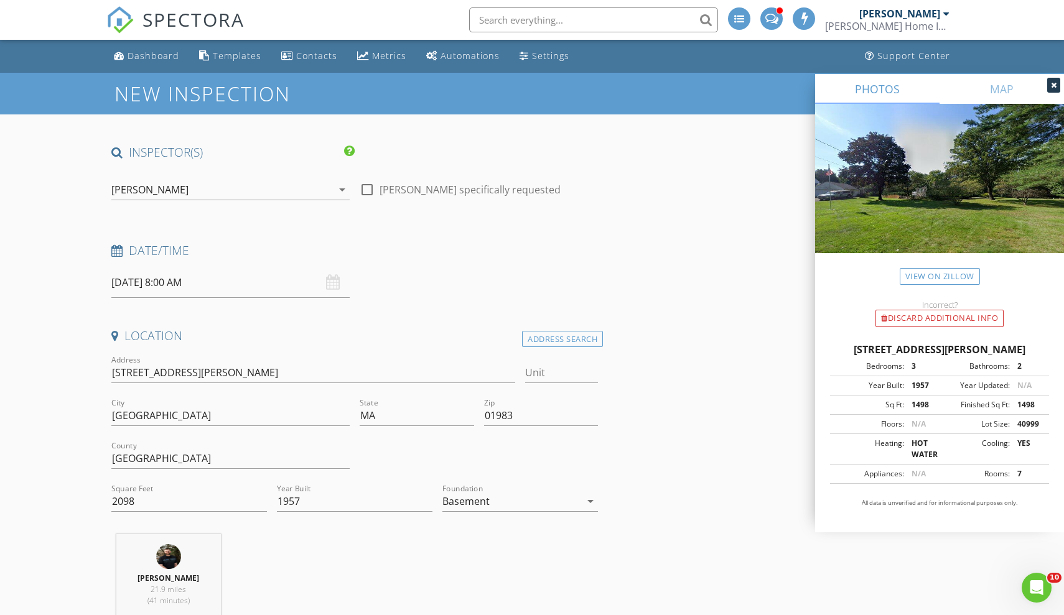
scroll to position [0, 0]
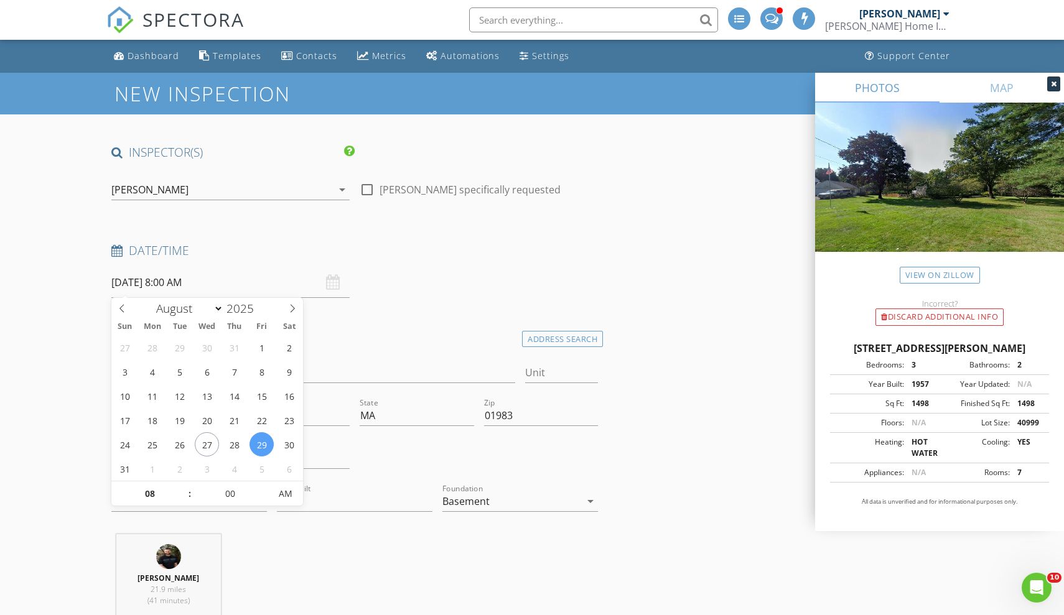
click at [178, 293] on input "08/29/2025 8:00 AM" at bounding box center [230, 283] width 238 height 30
type input "09"
type input "08/29/2025 9:00 AM"
click at [184, 488] on span at bounding box center [183, 488] width 9 height 12
type input "10"
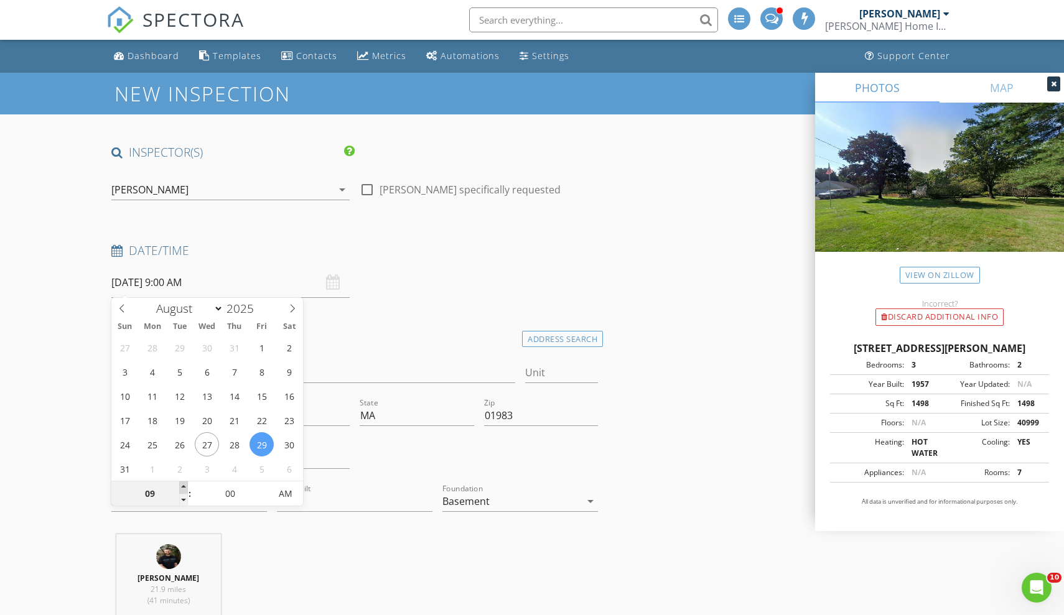
type input "[DATE] 10:00 AM"
click at [184, 488] on span at bounding box center [183, 488] width 9 height 12
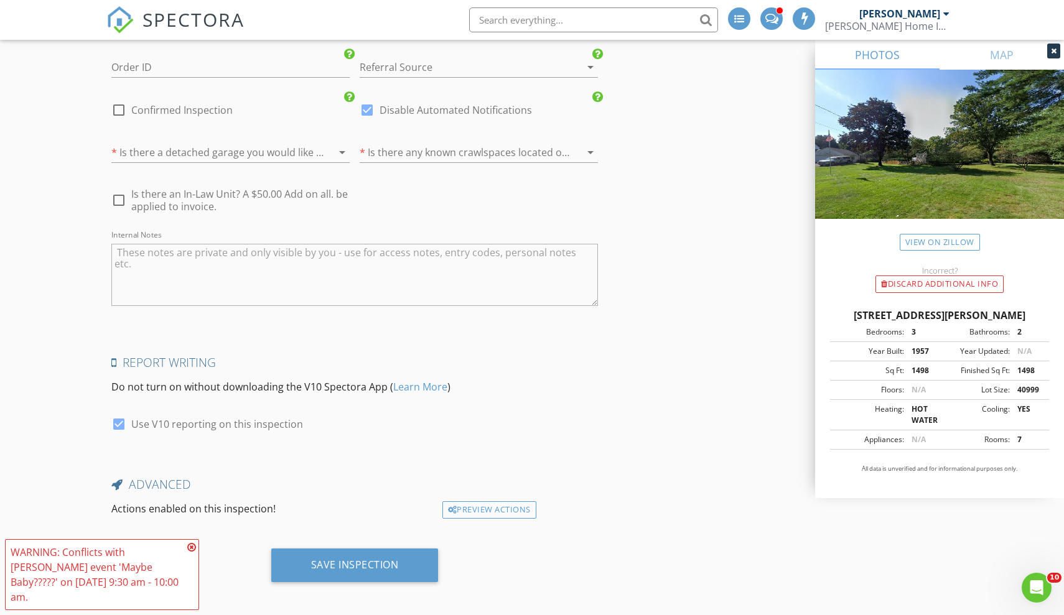
scroll to position [2134, 0]
click at [196, 563] on div "WARNING: Conflicts with Chris Winters's event 'Maybe Baby?????' on 08/25/2025 9…" at bounding box center [102, 575] width 194 height 71
click at [195, 553] on icon at bounding box center [191, 548] width 9 height 10
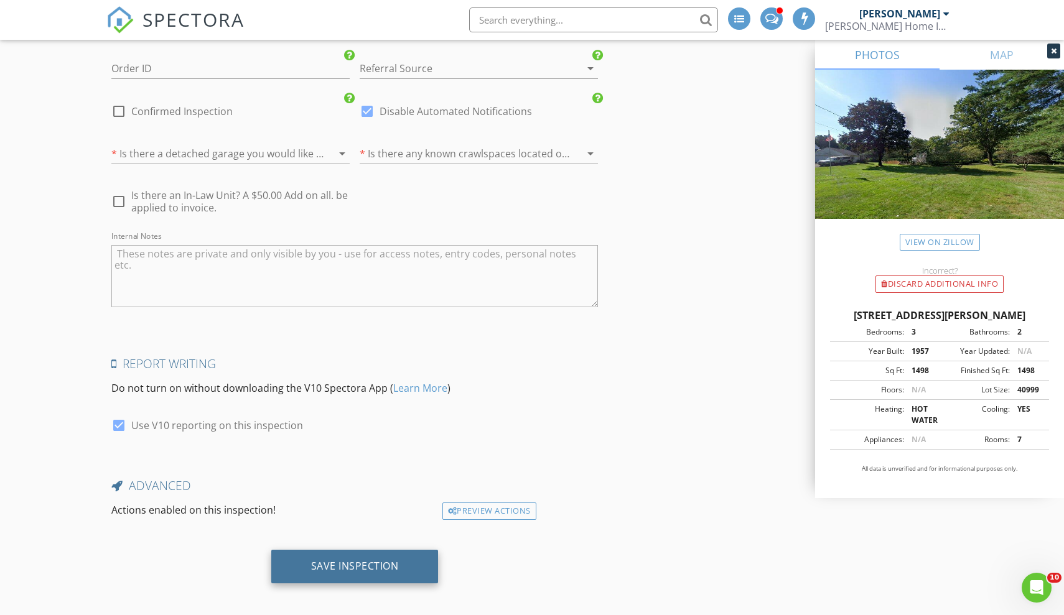
click at [386, 567] on div "Save Inspection" at bounding box center [354, 567] width 167 height 34
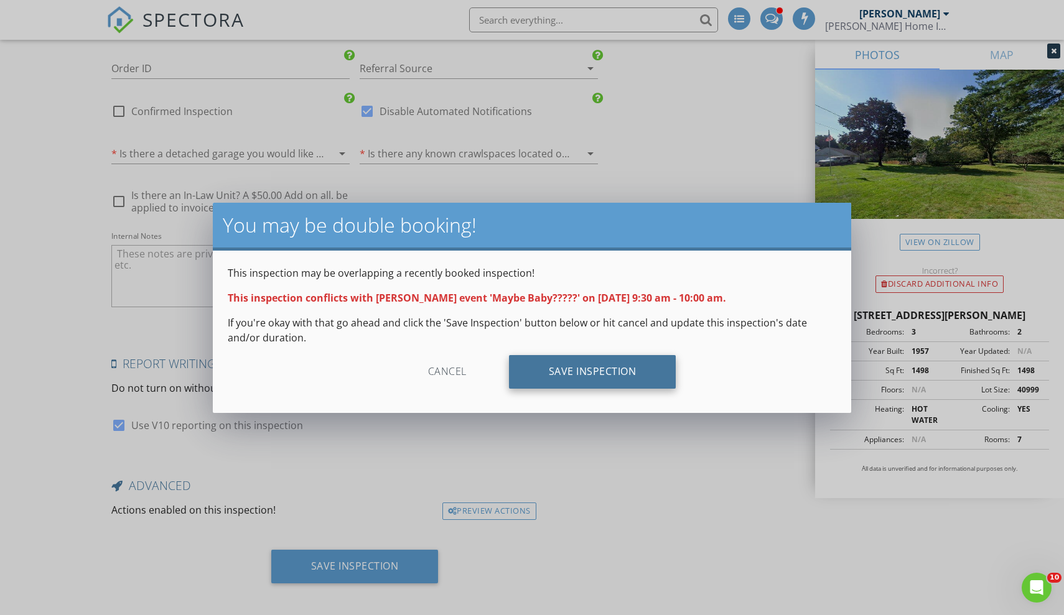
click at [541, 383] on div "Save Inspection" at bounding box center [592, 372] width 167 height 34
